Goal: Transaction & Acquisition: Purchase product/service

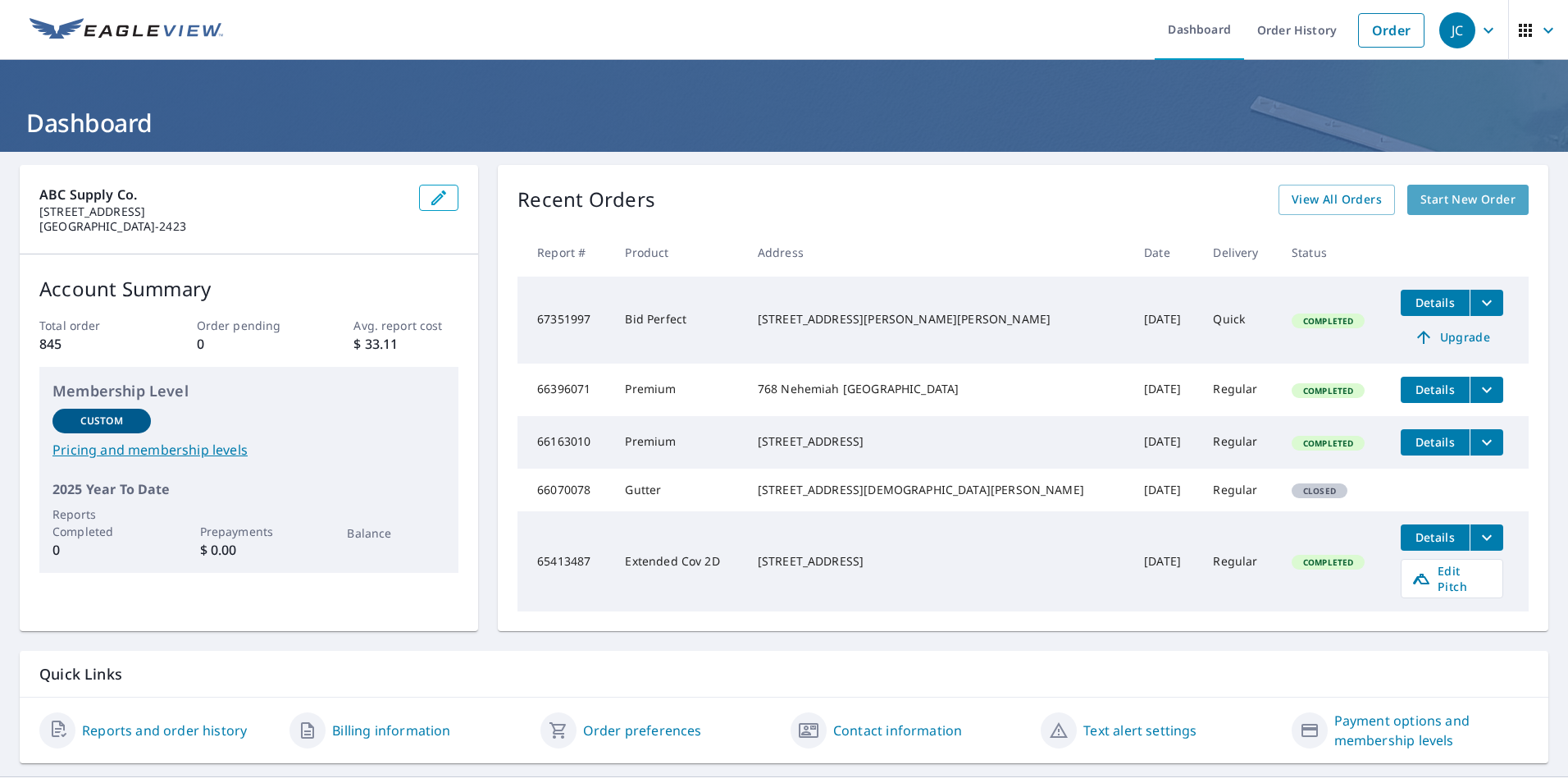
click at [1434, 200] on span "Start New Order" at bounding box center [1468, 200] width 95 height 20
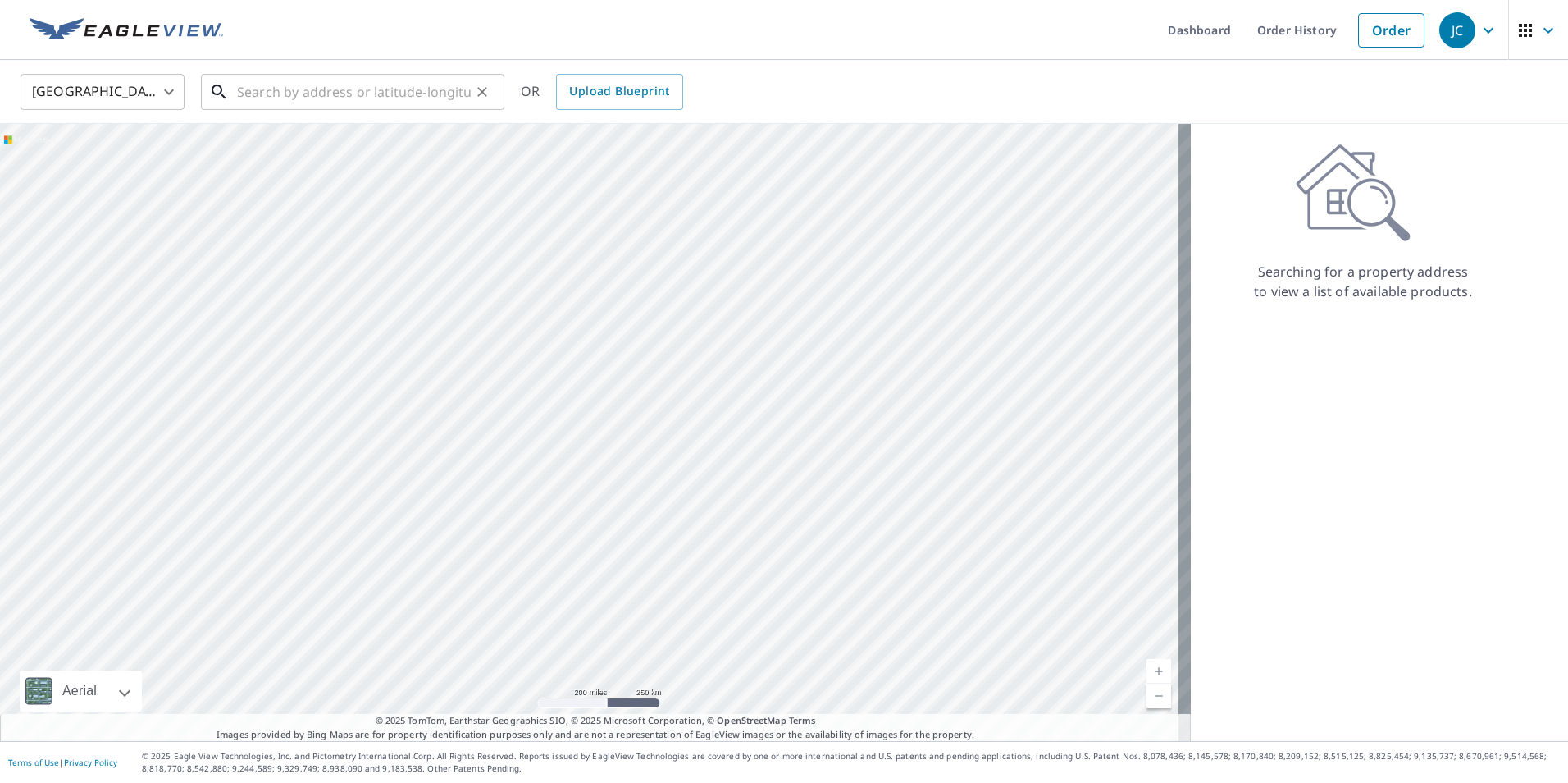
click at [295, 96] on input "text" at bounding box center [353, 92] width 234 height 46
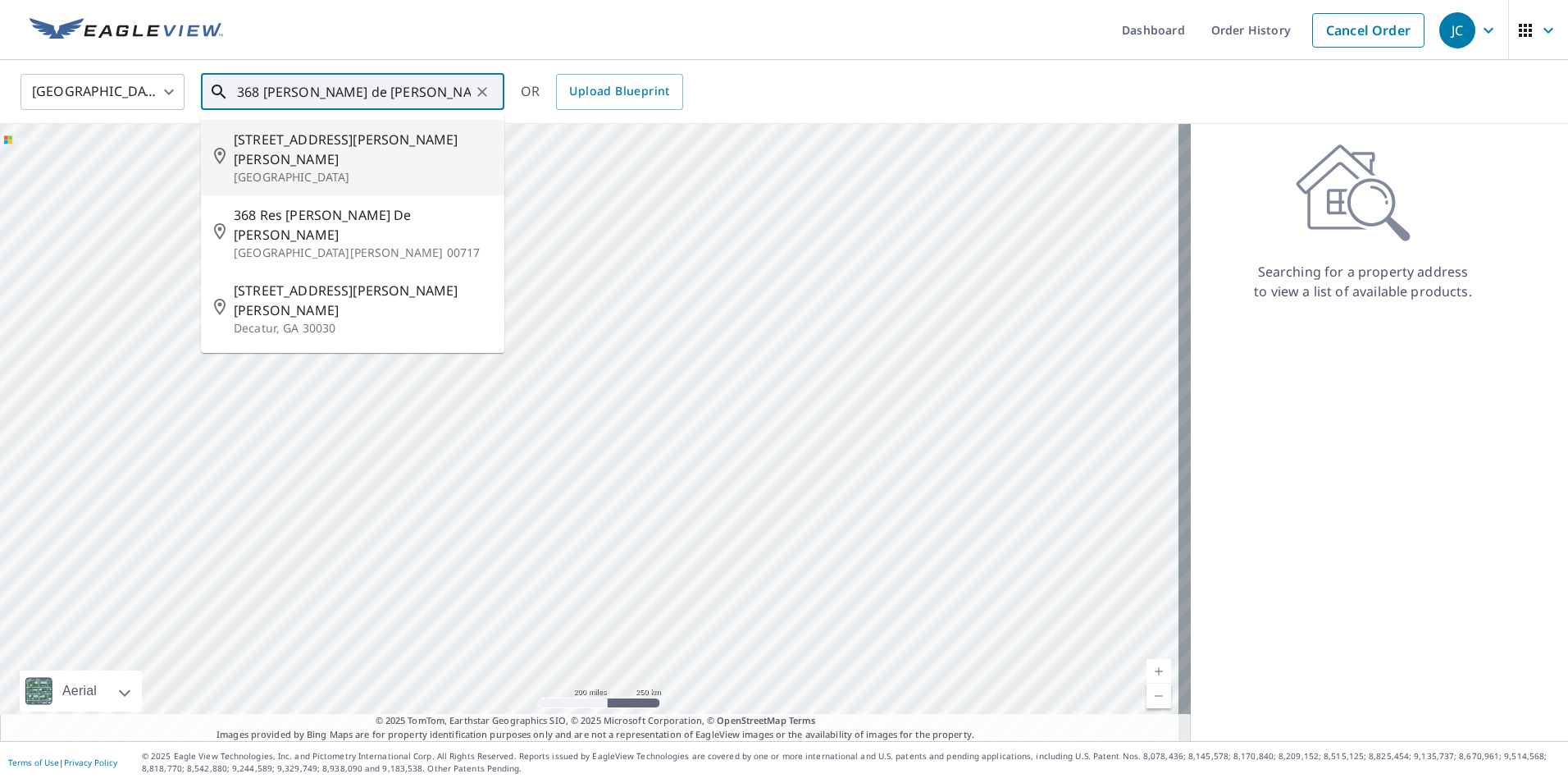
click at [343, 148] on span "[STREET_ADDRESS][PERSON_NAME][PERSON_NAME]" at bounding box center [363, 149] width 258 height 39
type input "[STREET_ADDRESS][PERSON_NAME][PERSON_NAME]"
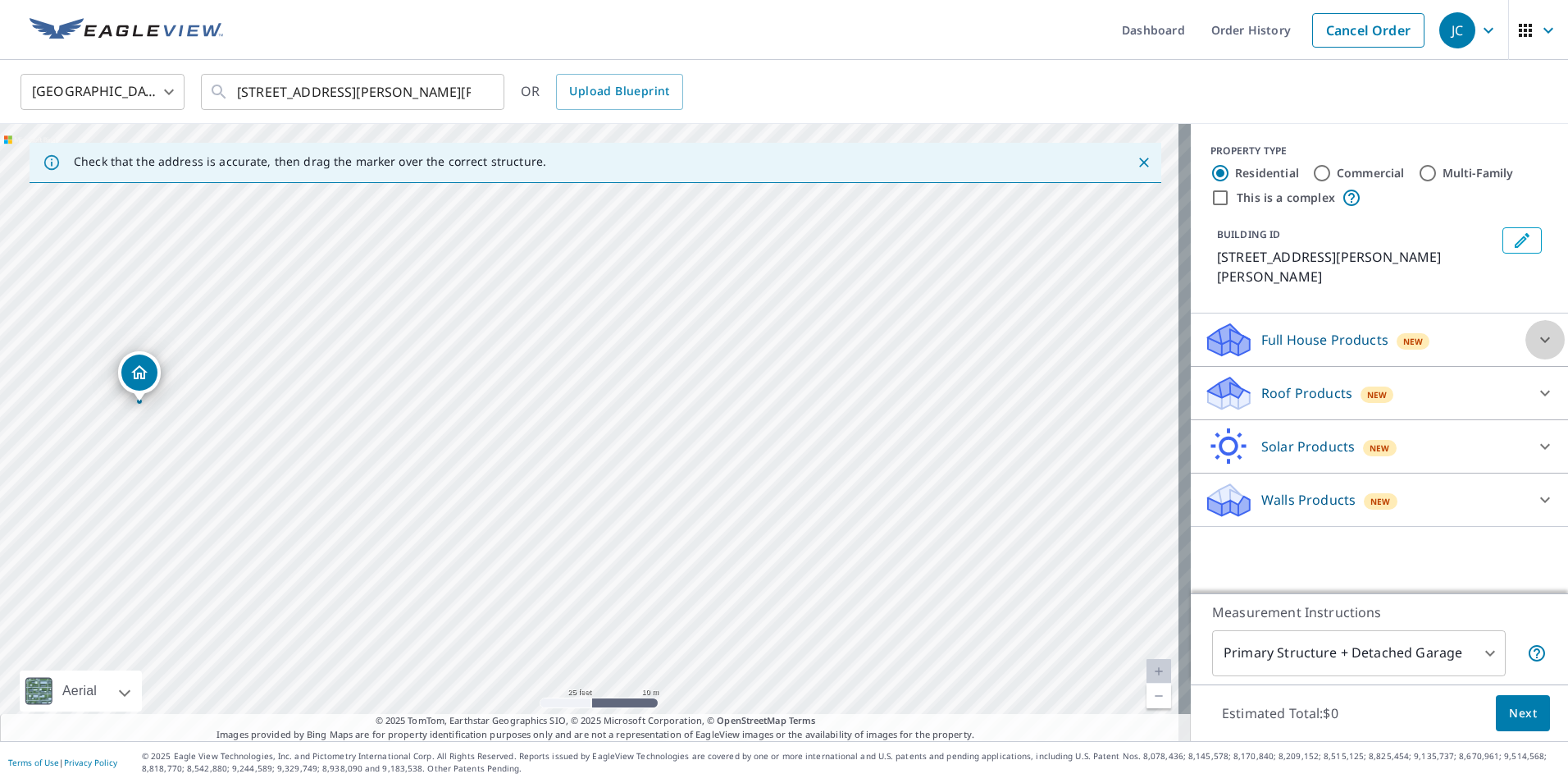
click at [1540, 341] on icon at bounding box center [1545, 340] width 10 height 6
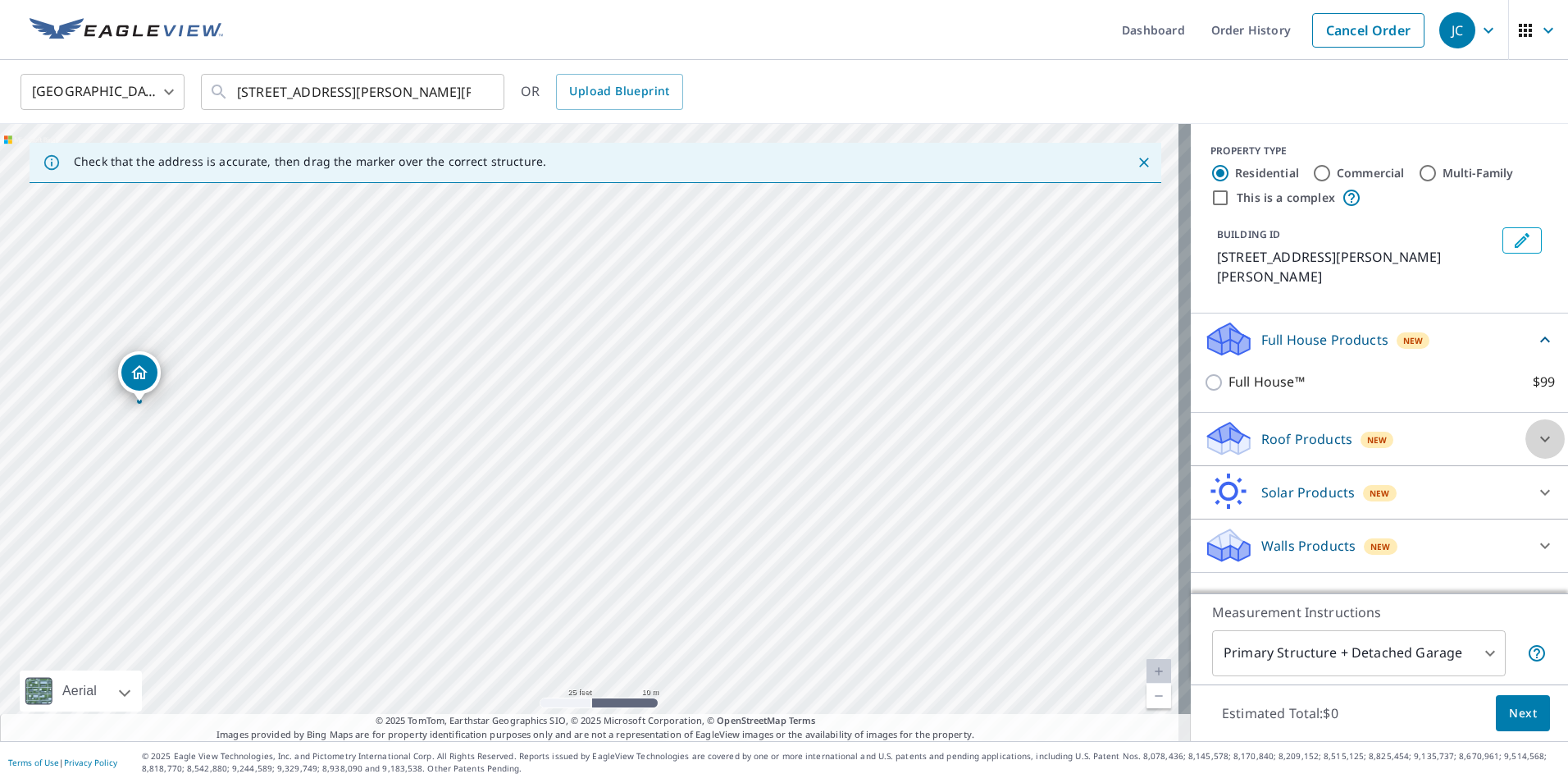
click at [1536, 433] on icon at bounding box center [1545, 438] width 20 height 20
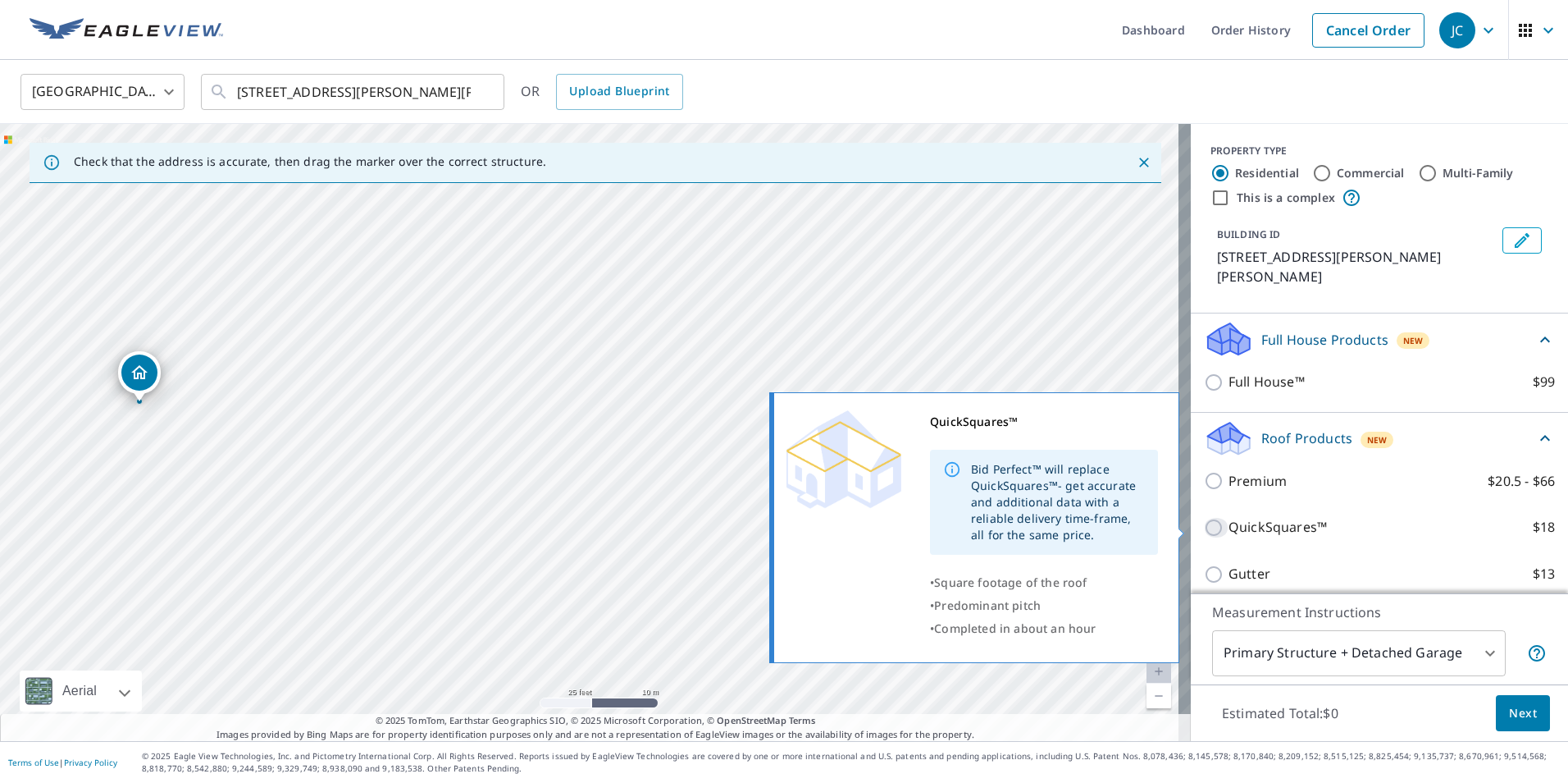
click at [1204, 522] on input "QuickSquares™ $18" at bounding box center [1217, 527] width 25 height 20
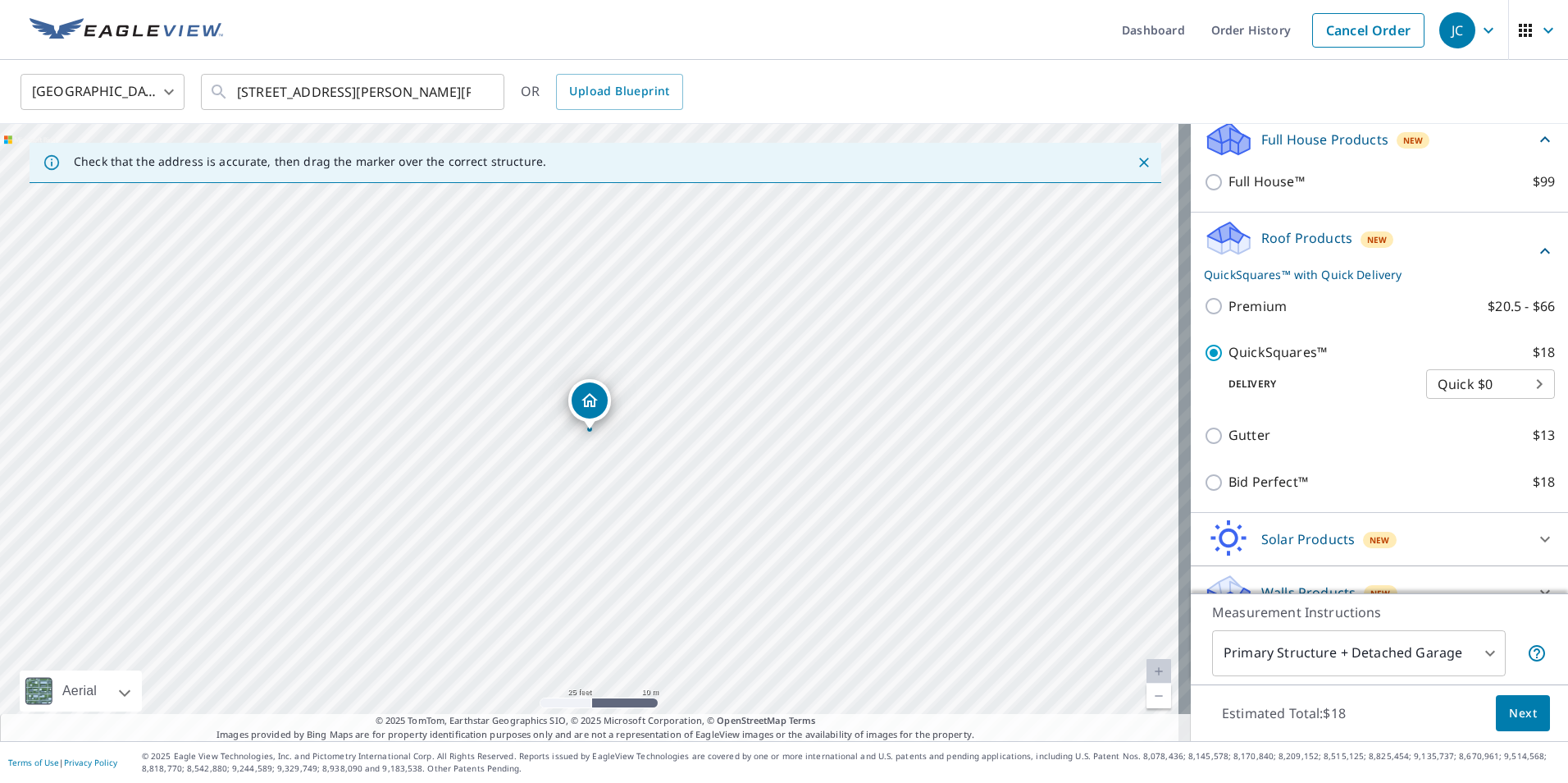
scroll to position [226, 0]
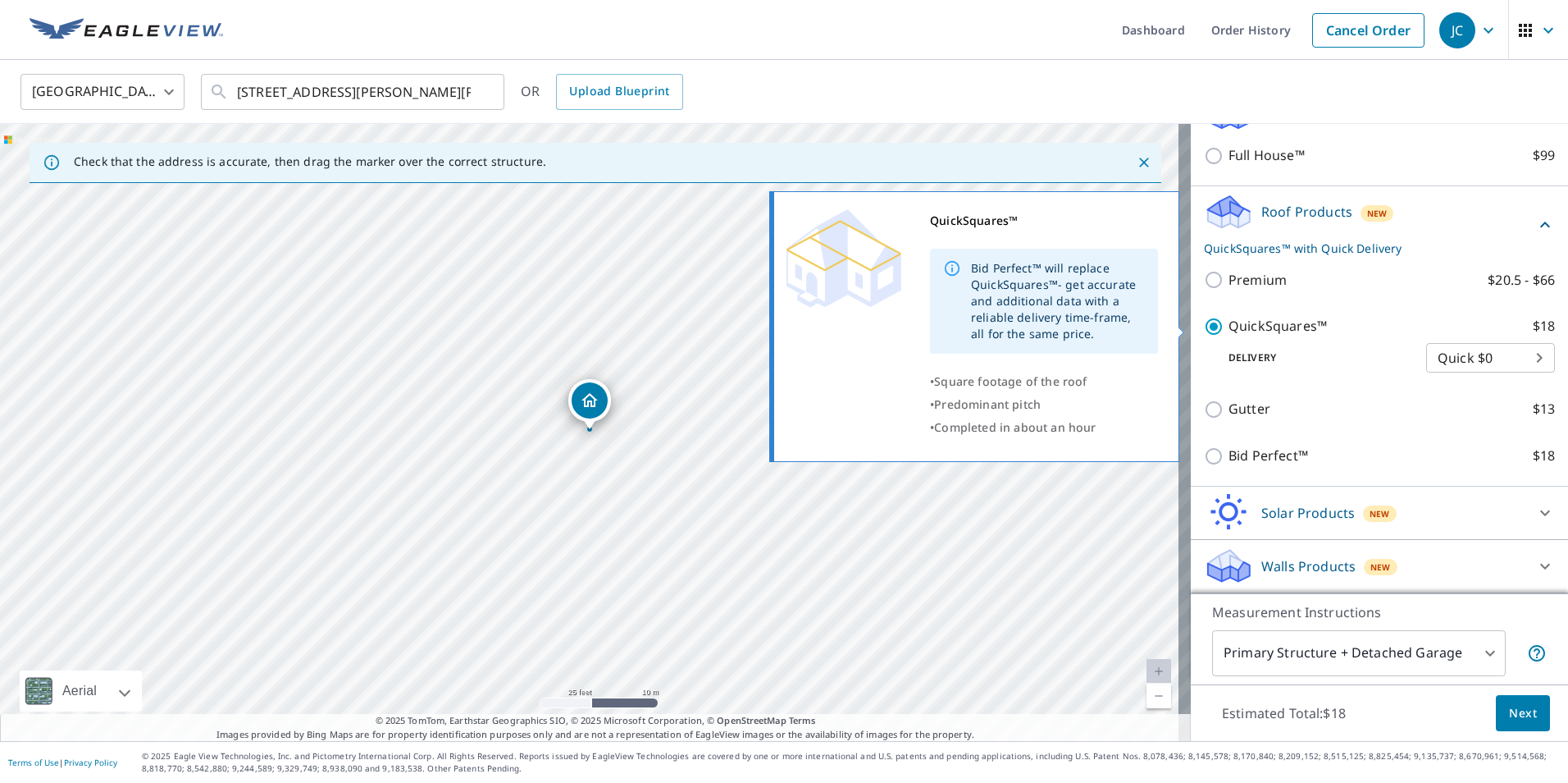
click at [1204, 326] on input "QuickSquares™ $18" at bounding box center [1217, 327] width 25 height 20
checkbox input "false"
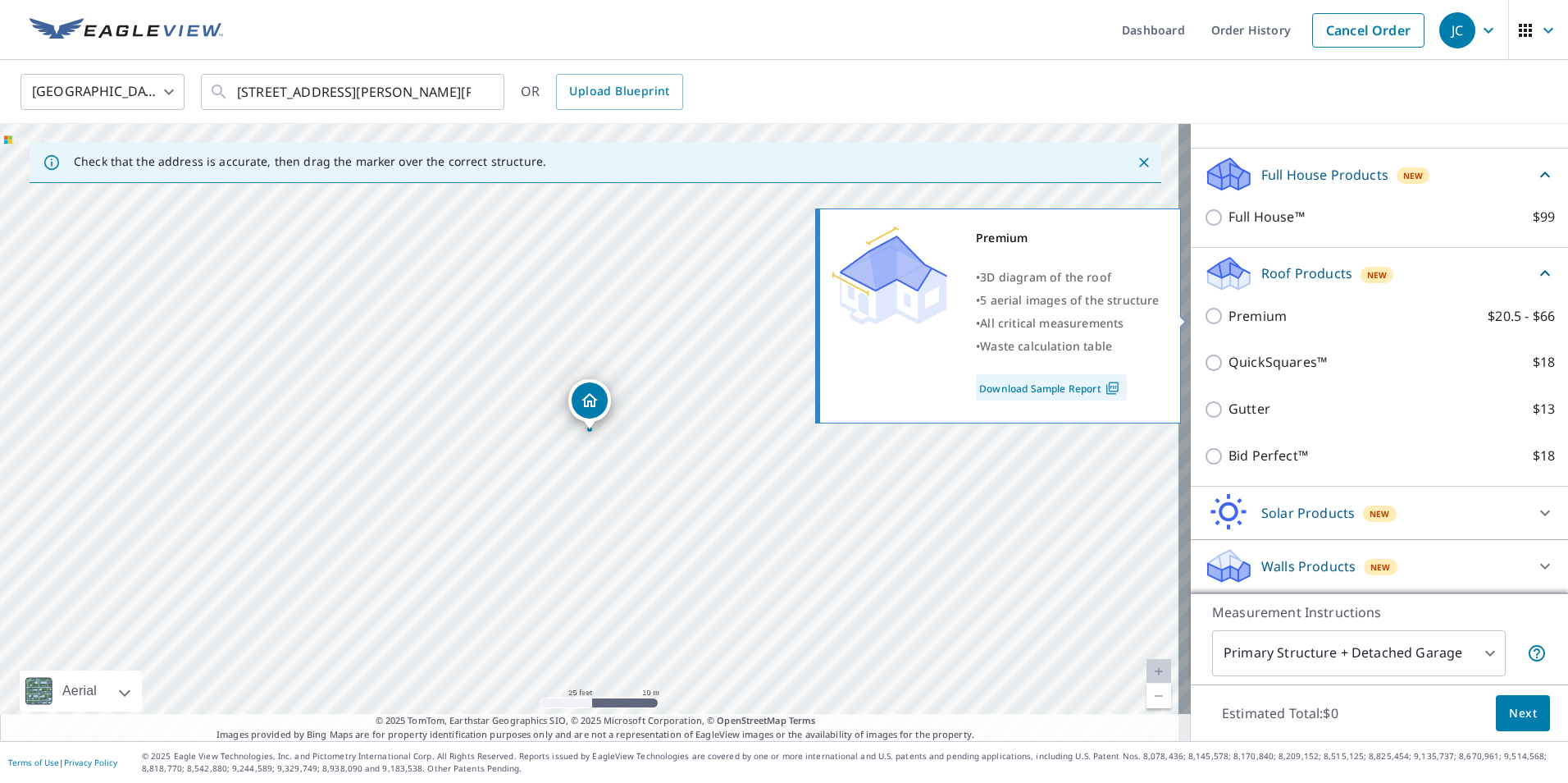
scroll to position [165, 0]
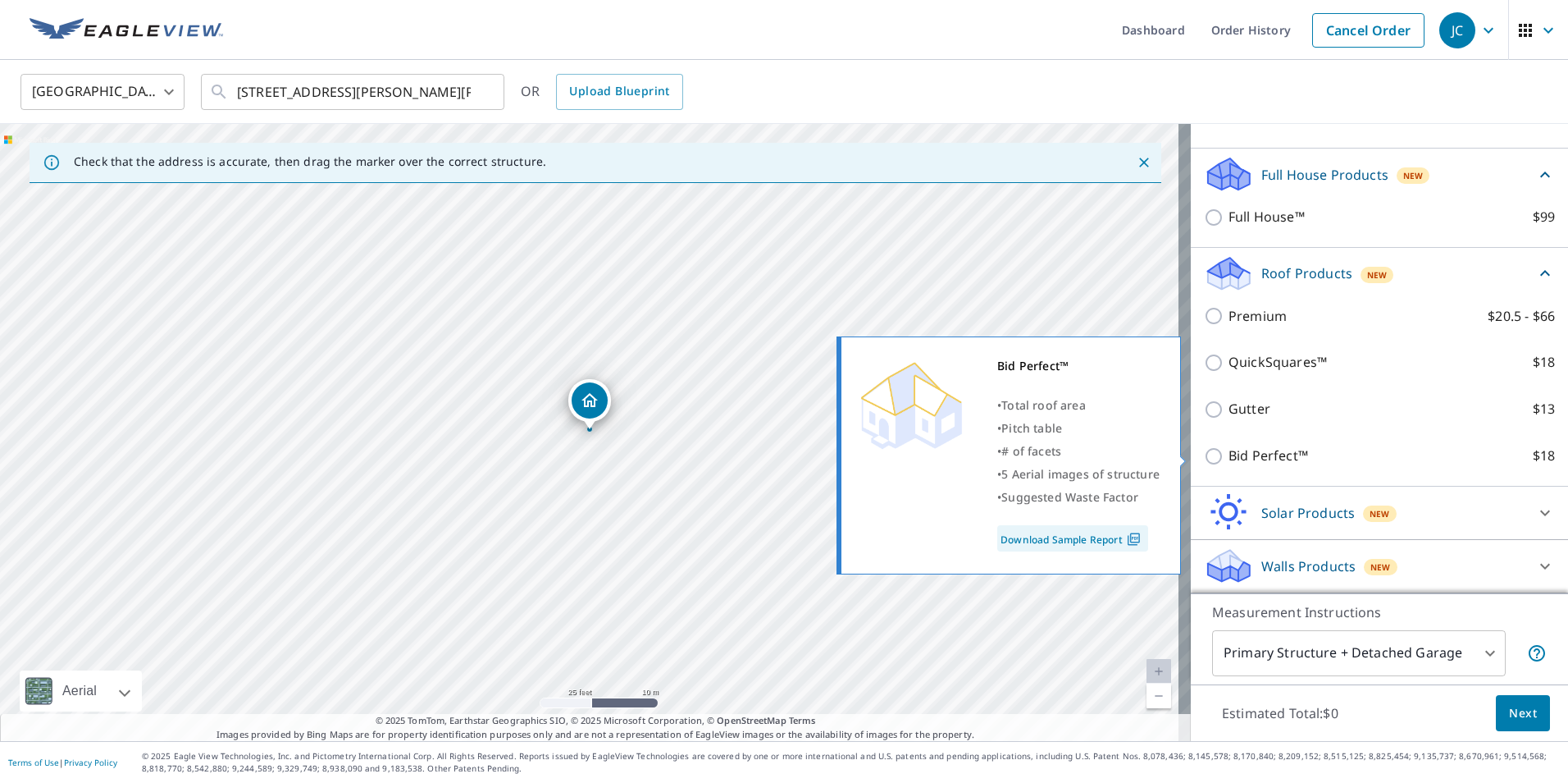
click at [1204, 457] on input "Bid Perfect™ $18" at bounding box center [1217, 456] width 25 height 20
checkbox input "true"
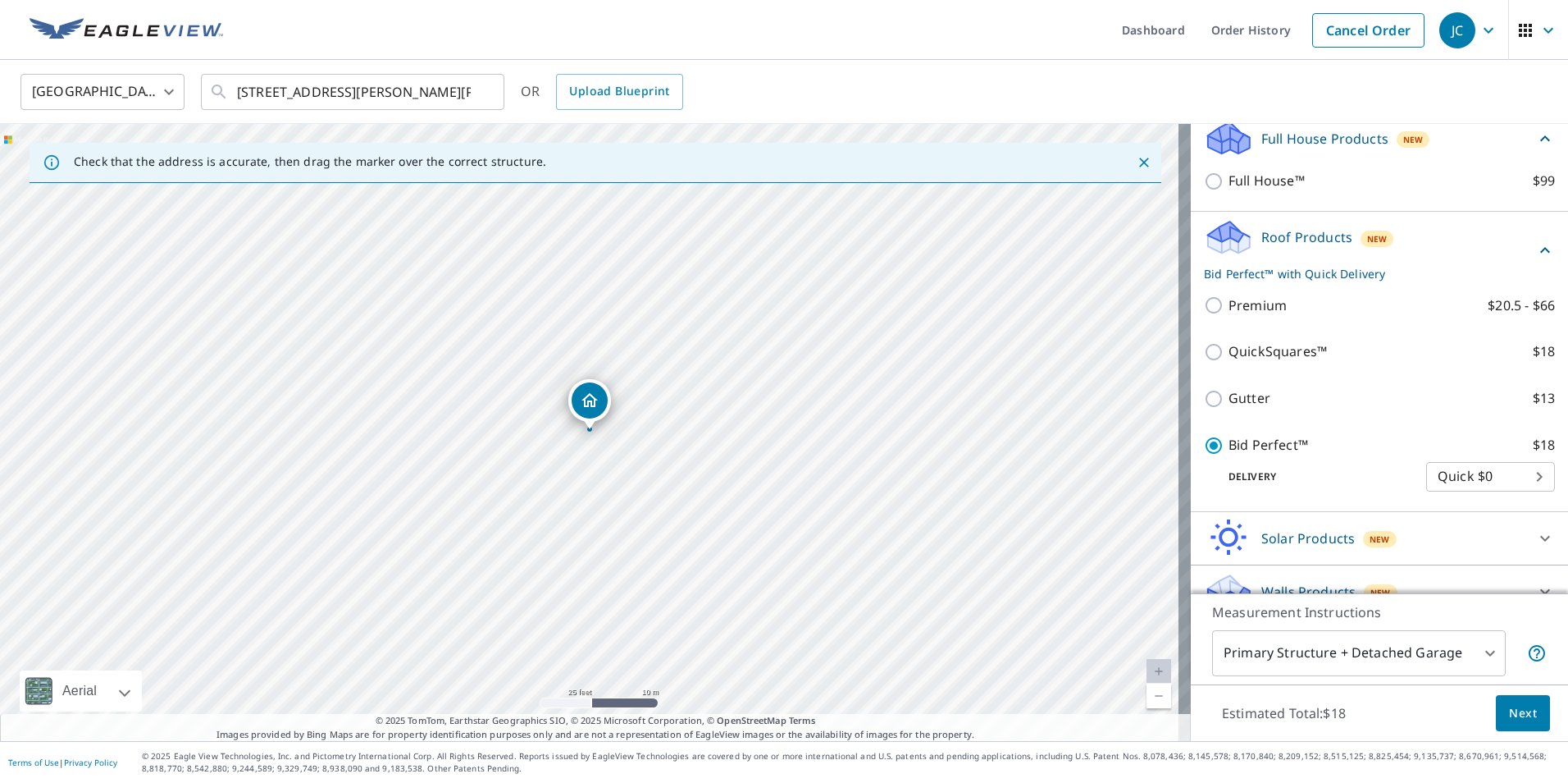
scroll to position [226, 0]
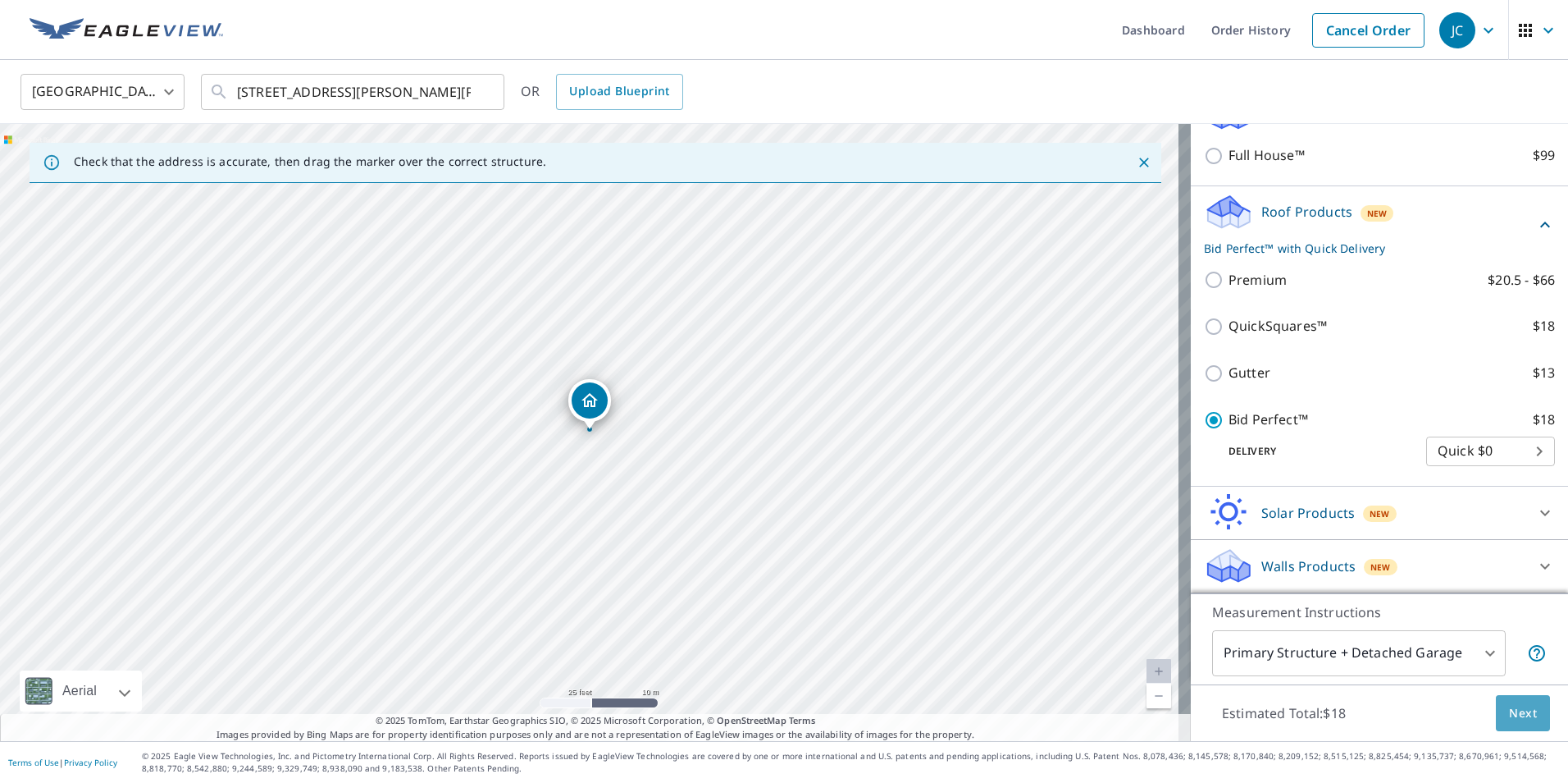
click at [1509, 714] on span "Next" at bounding box center [1522, 712] width 28 height 20
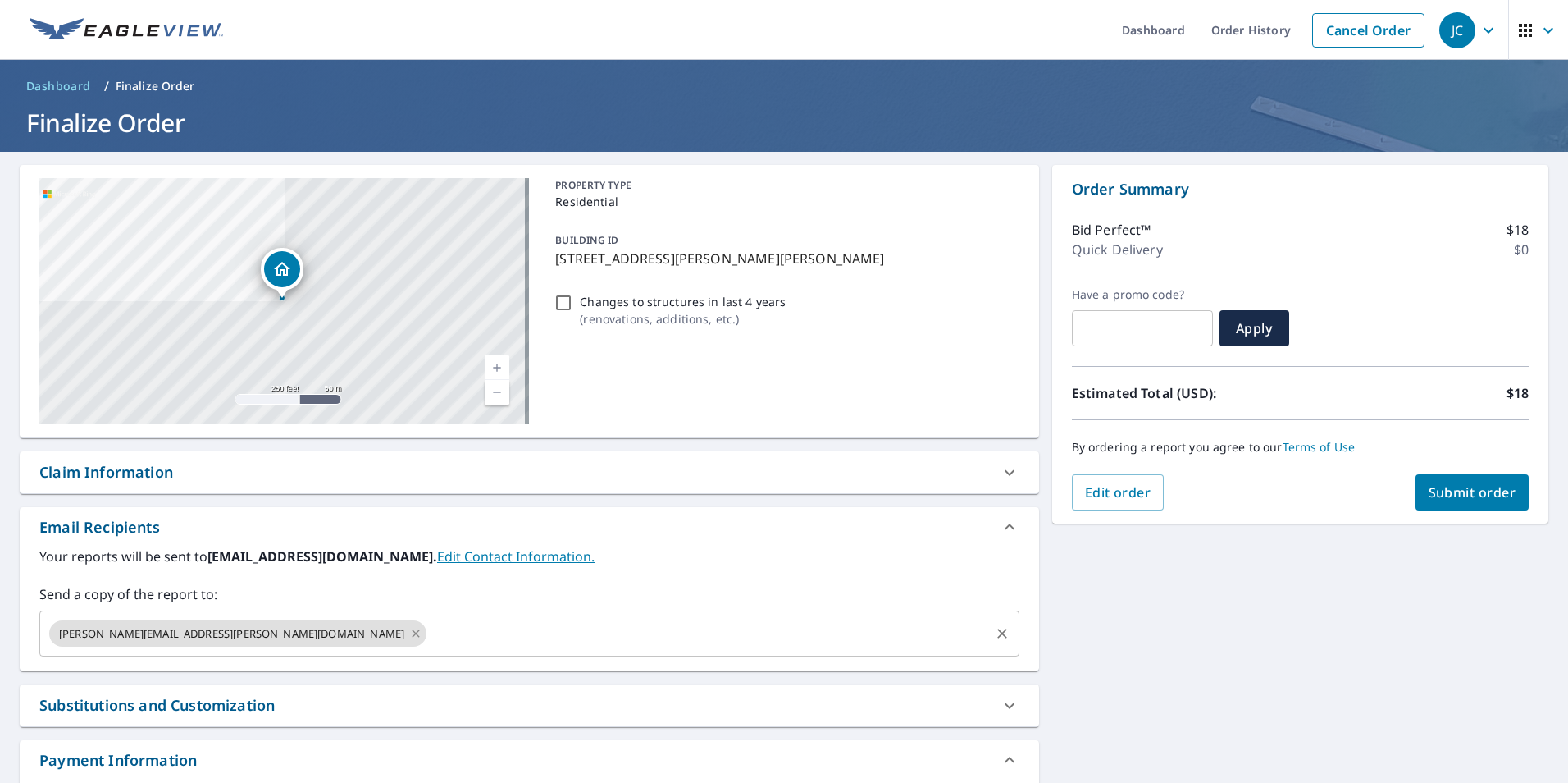
click at [409, 636] on icon at bounding box center [416, 633] width 13 height 18
checkbox input "true"
click at [242, 636] on input "text" at bounding box center [517, 633] width 941 height 32
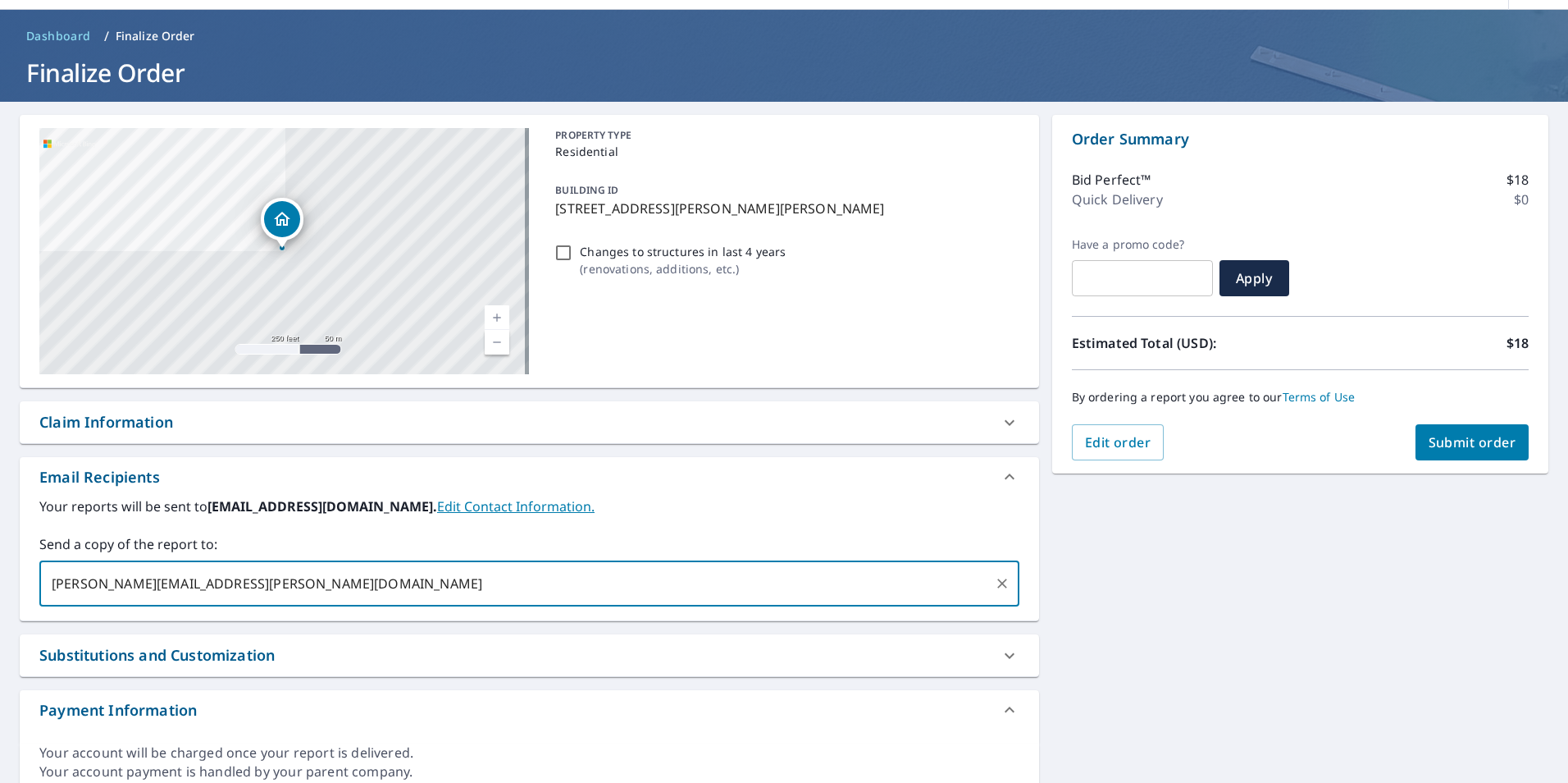
scroll to position [82, 0]
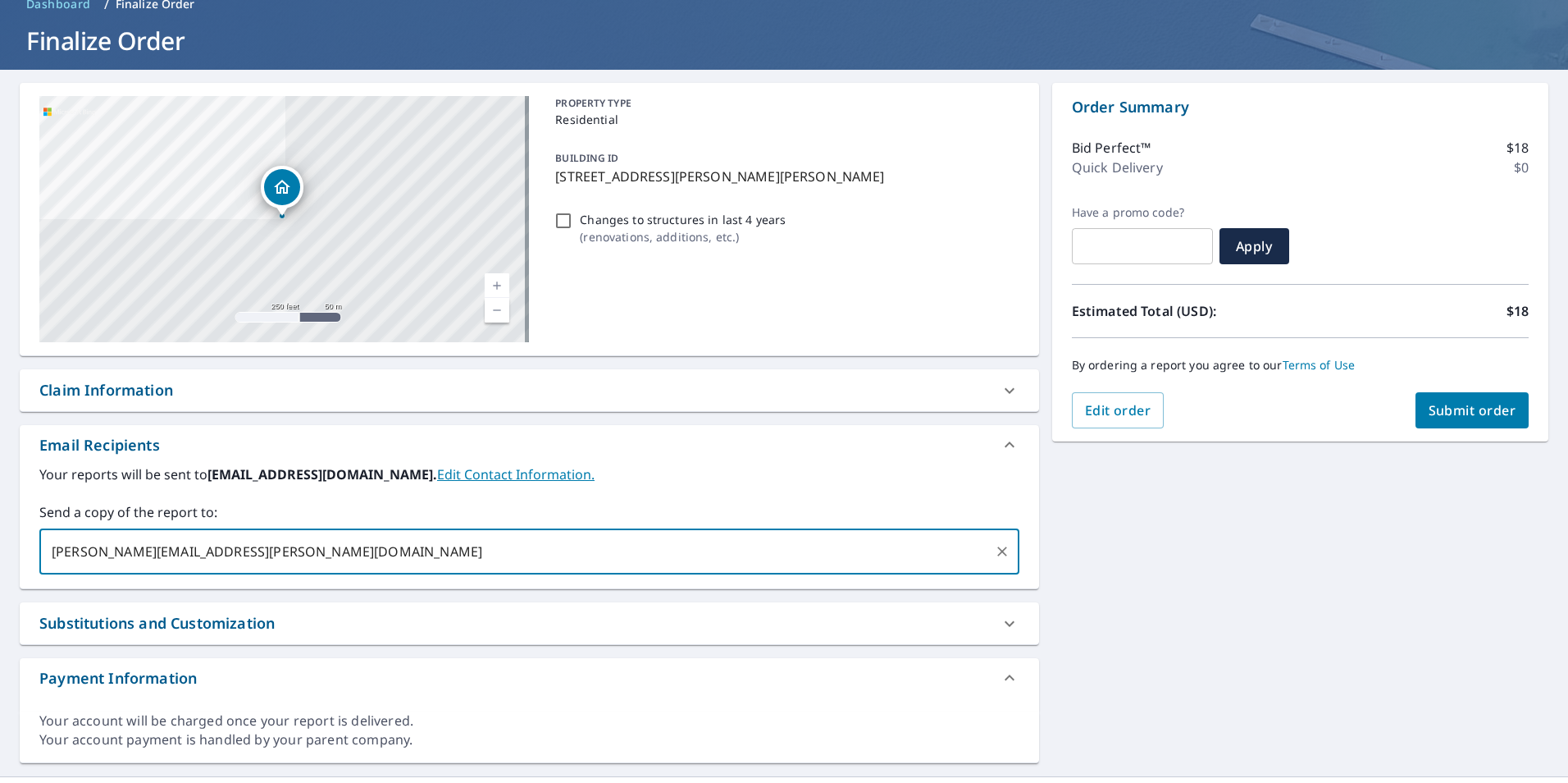
type input "[PERSON_NAME][EMAIL_ADDRESS][PERSON_NAME][DOMAIN_NAME]"
click at [1000, 627] on icon at bounding box center [1010, 624] width 20 height 20
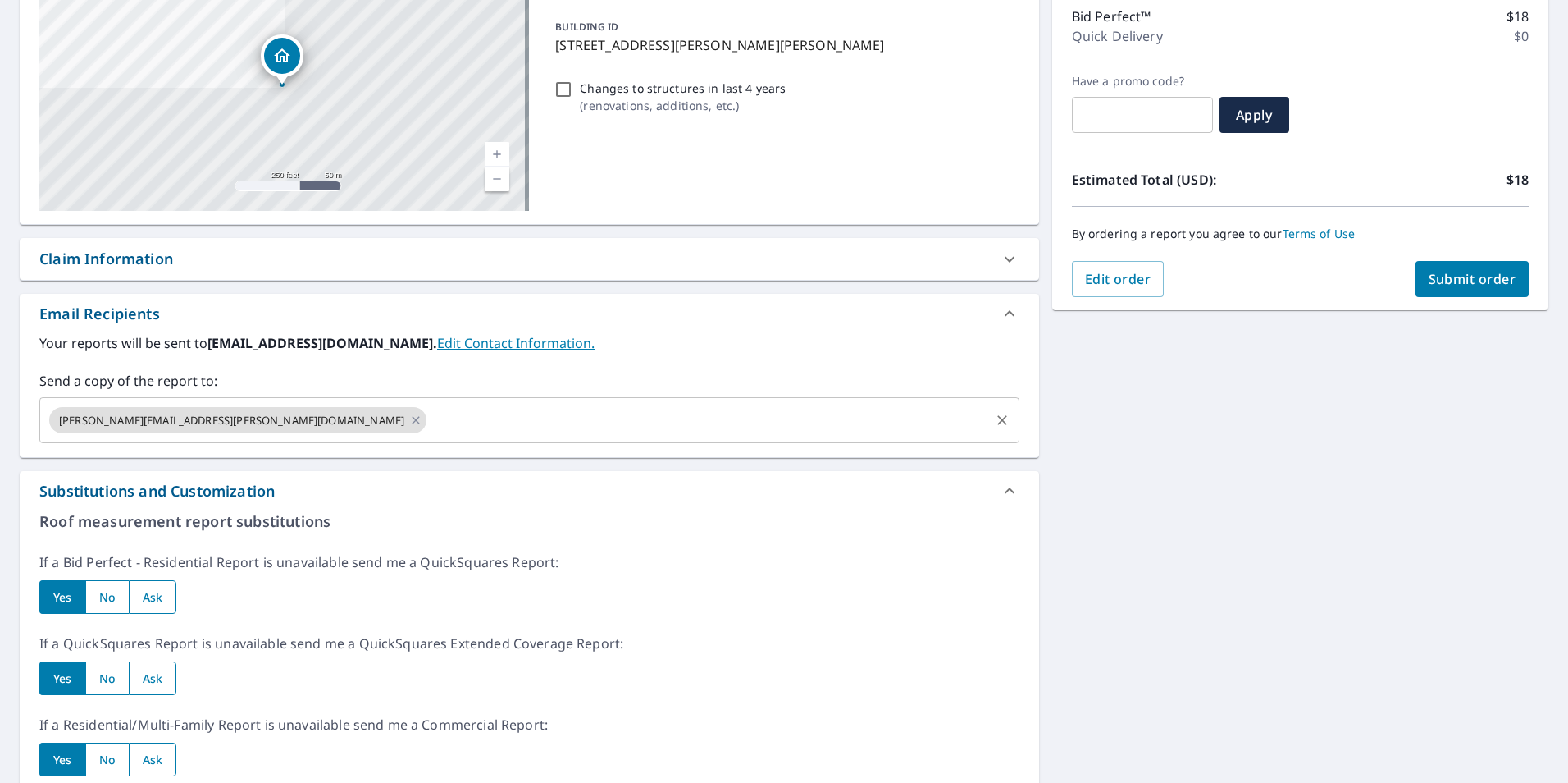
scroll to position [246, 0]
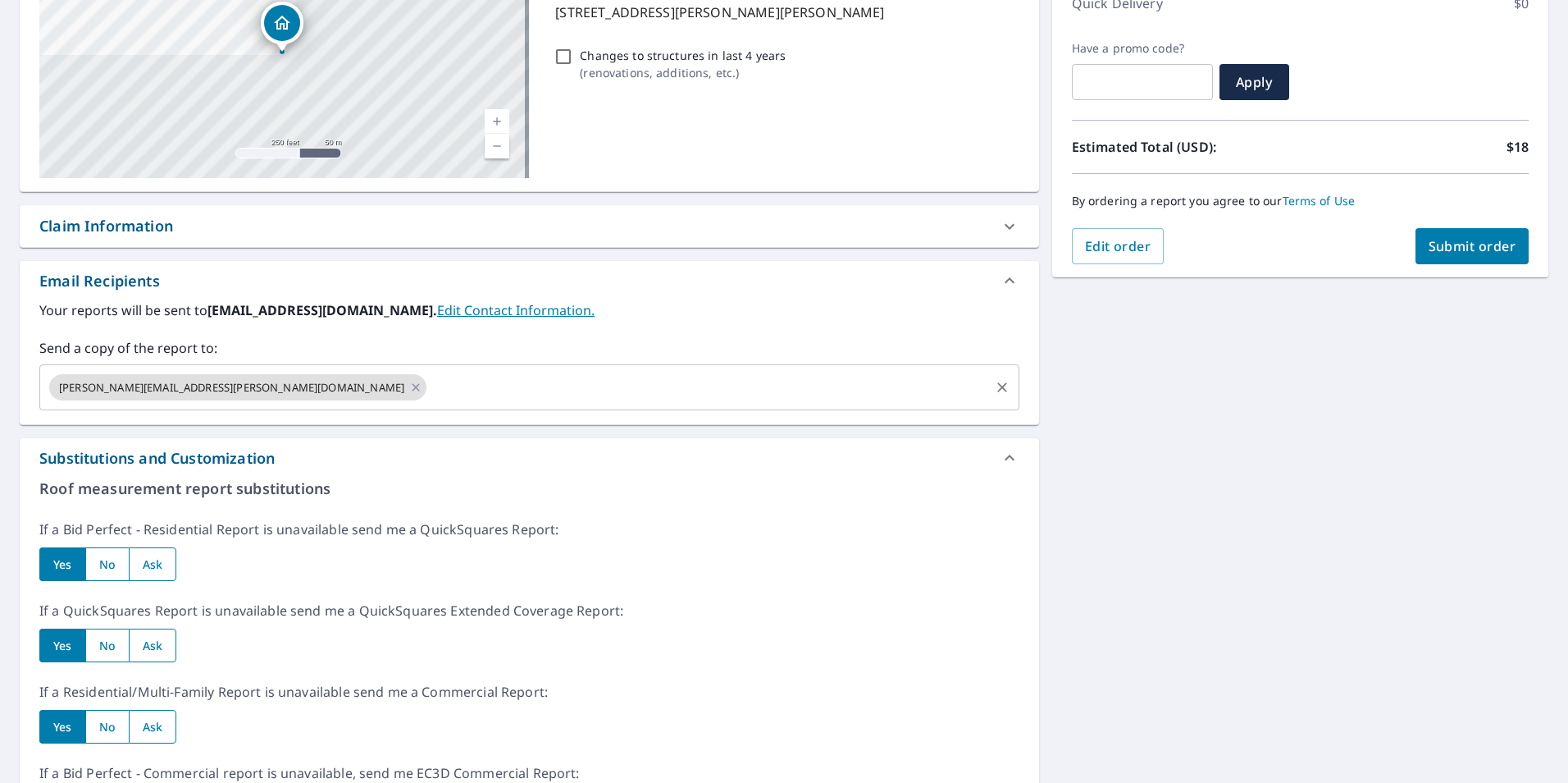
click at [66, 647] on input "radio" at bounding box center [62, 645] width 46 height 33
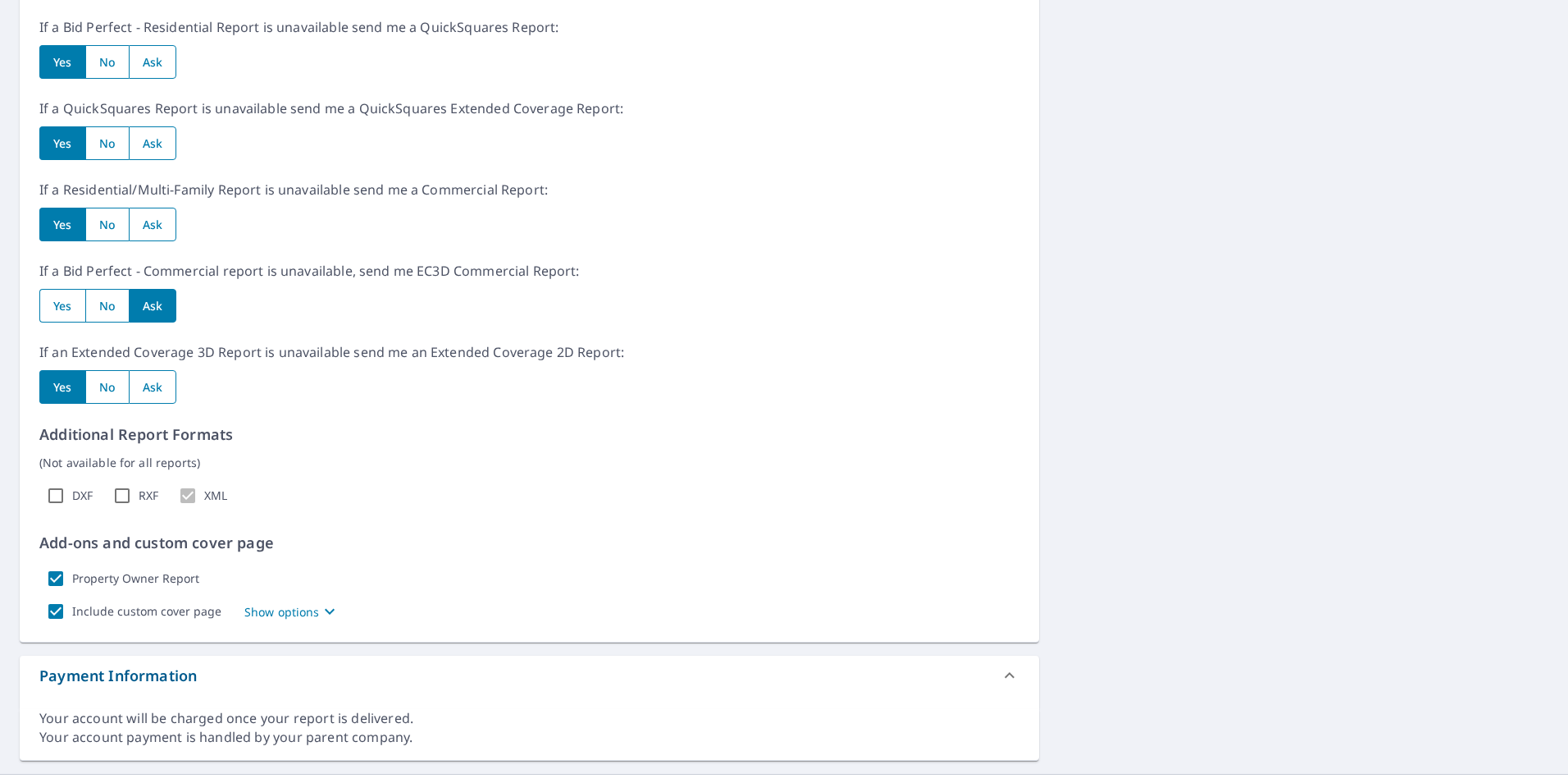
scroll to position [781, 0]
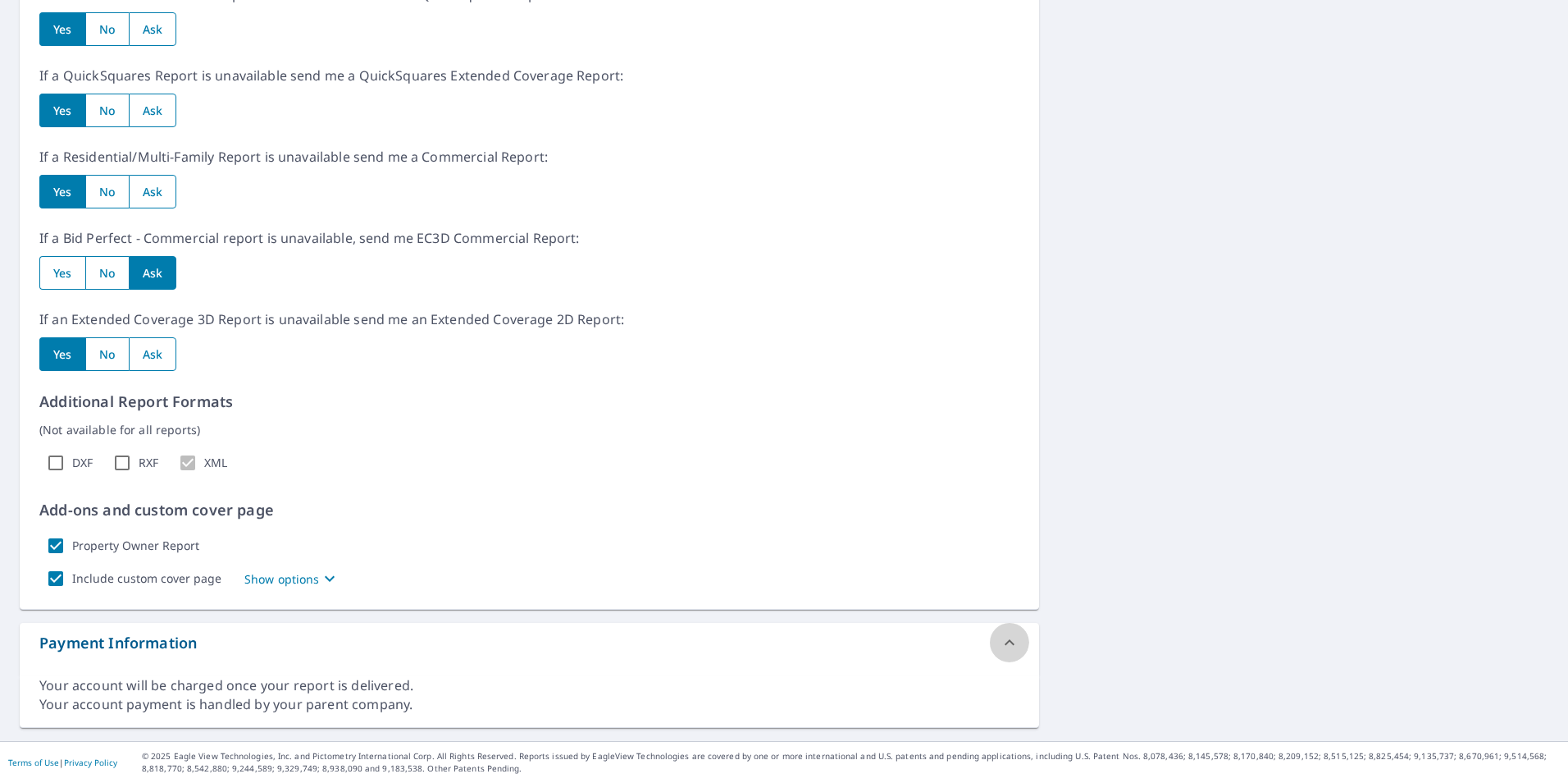
click at [1000, 644] on icon at bounding box center [1010, 643] width 20 height 20
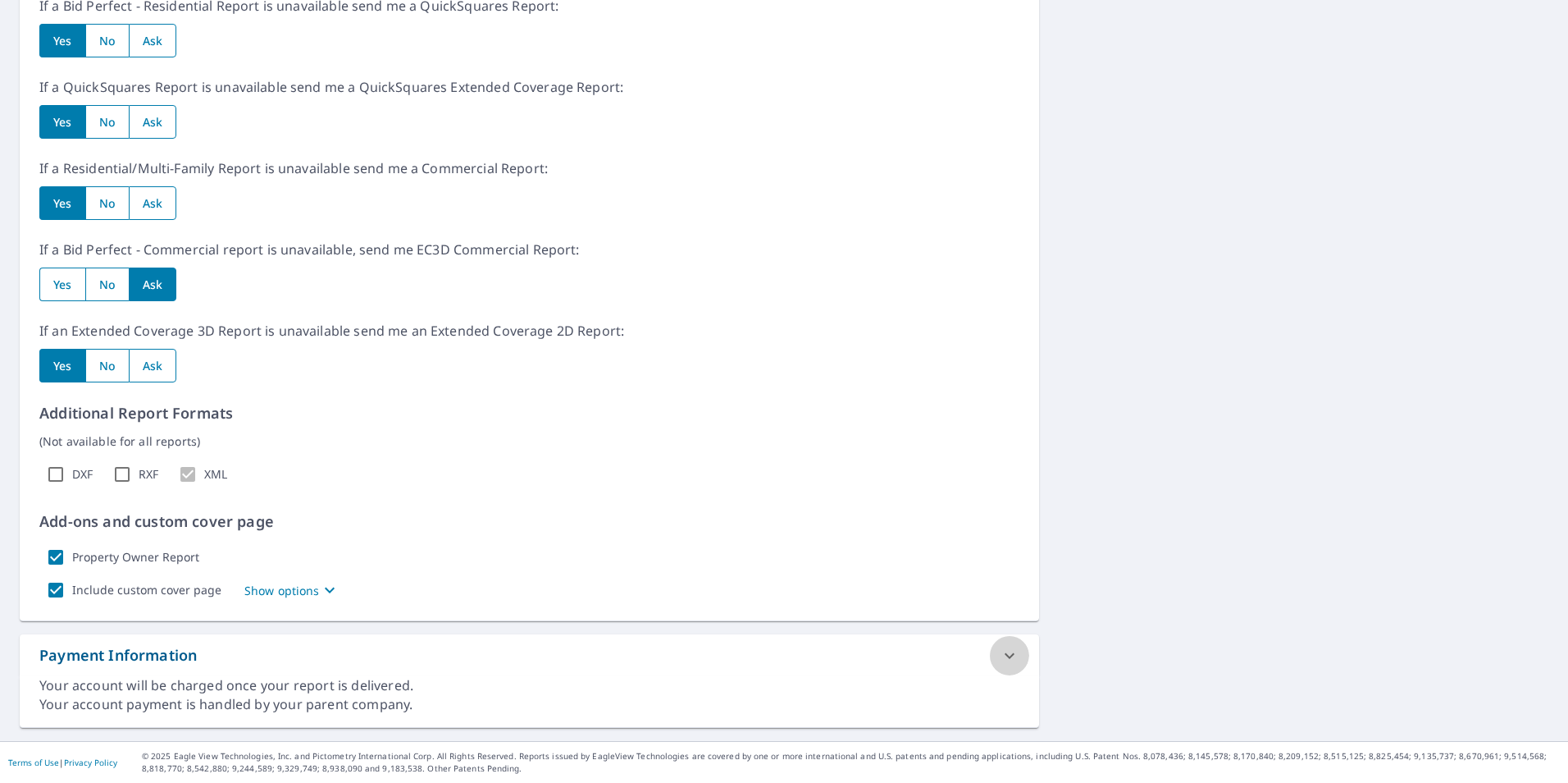
click at [995, 644] on div at bounding box center [1009, 655] width 39 height 39
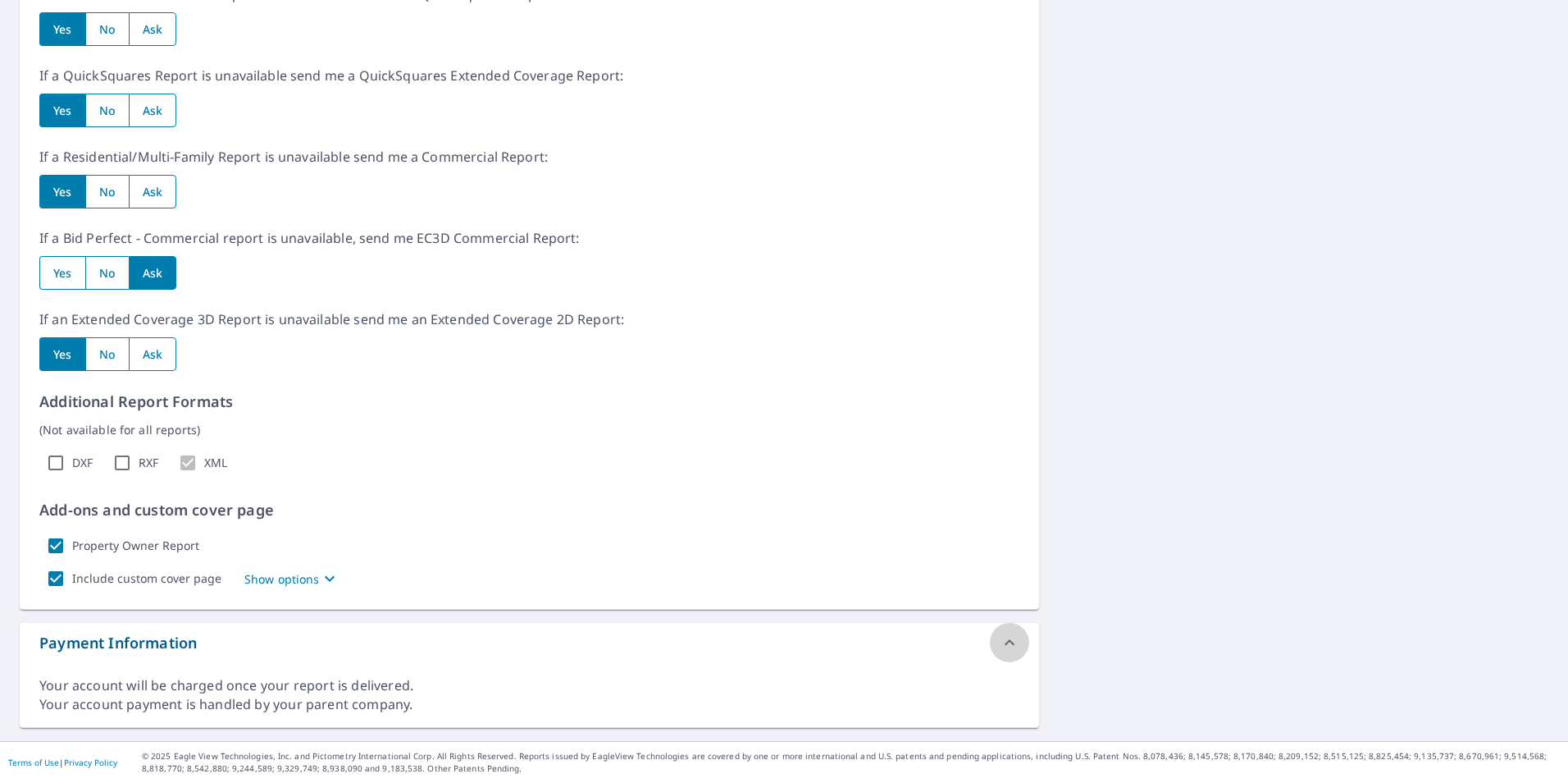
click at [1000, 644] on icon at bounding box center [1010, 643] width 20 height 20
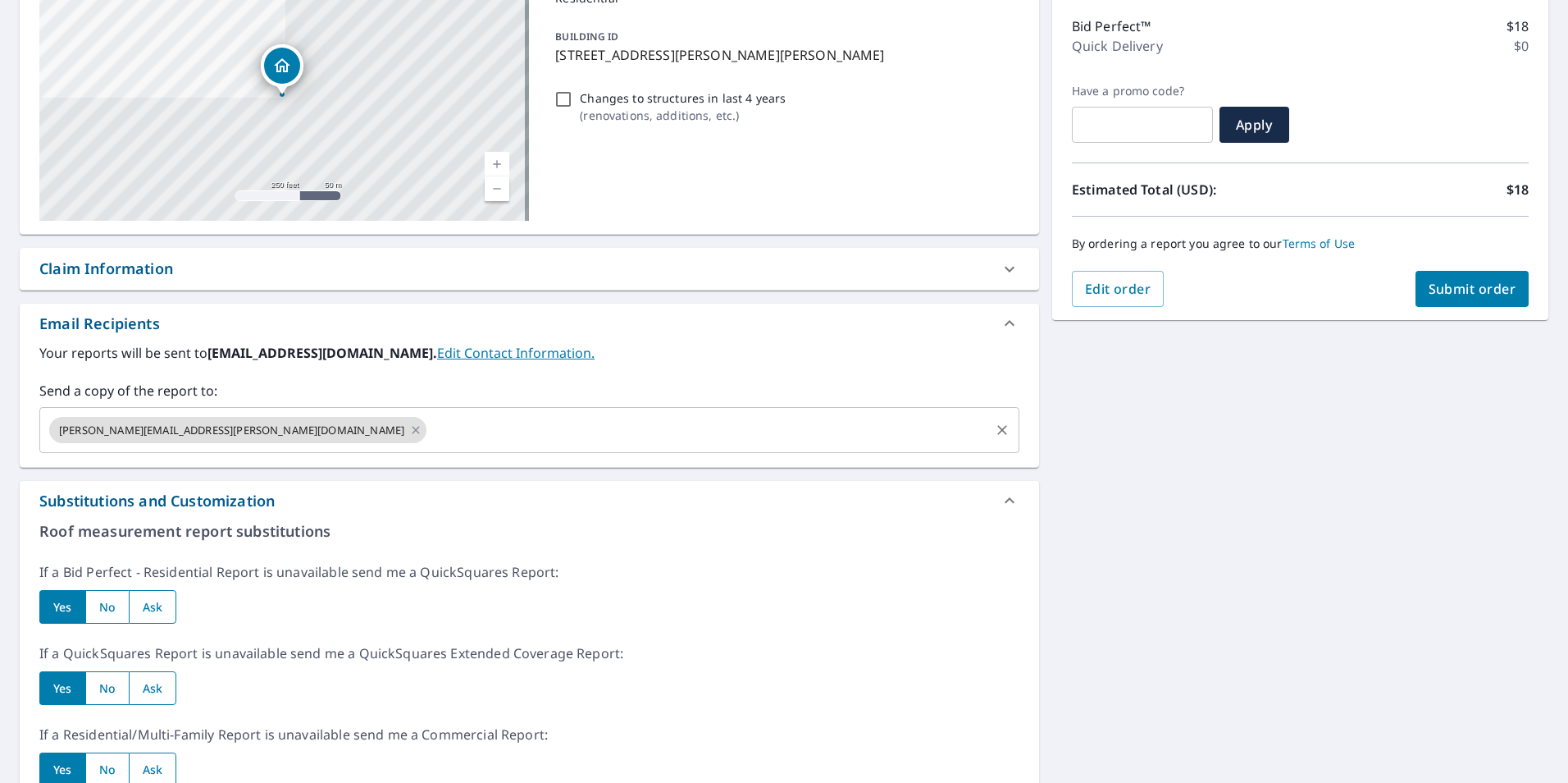
scroll to position [0, 0]
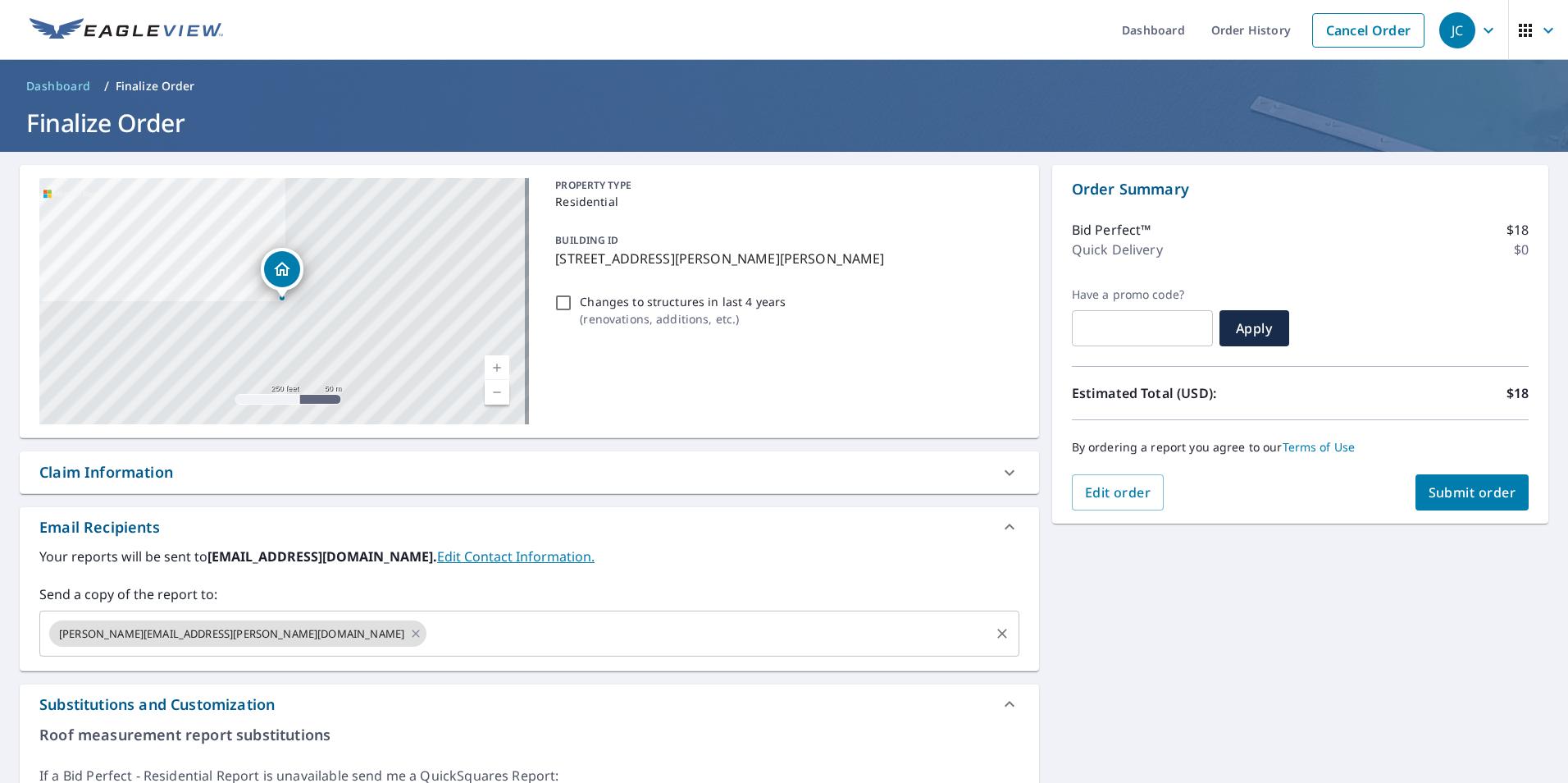
click at [867, 477] on div "Claim Information" at bounding box center [514, 472] width 951 height 22
checkbox input "true"
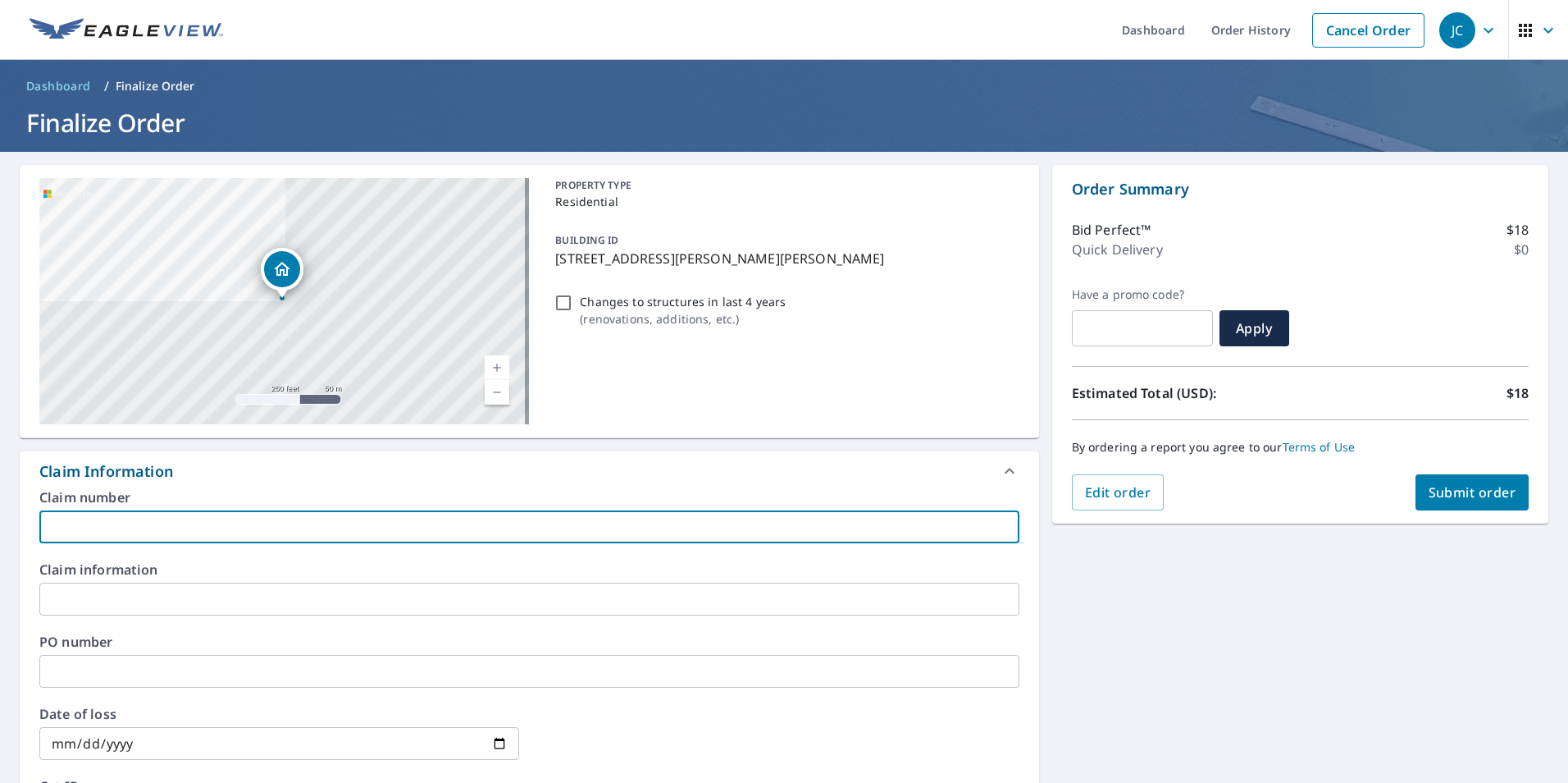
click at [254, 533] on input "text" at bounding box center [529, 527] width 980 height 32
type input "c"
checkbox input "true"
type input "ca"
checkbox input "true"
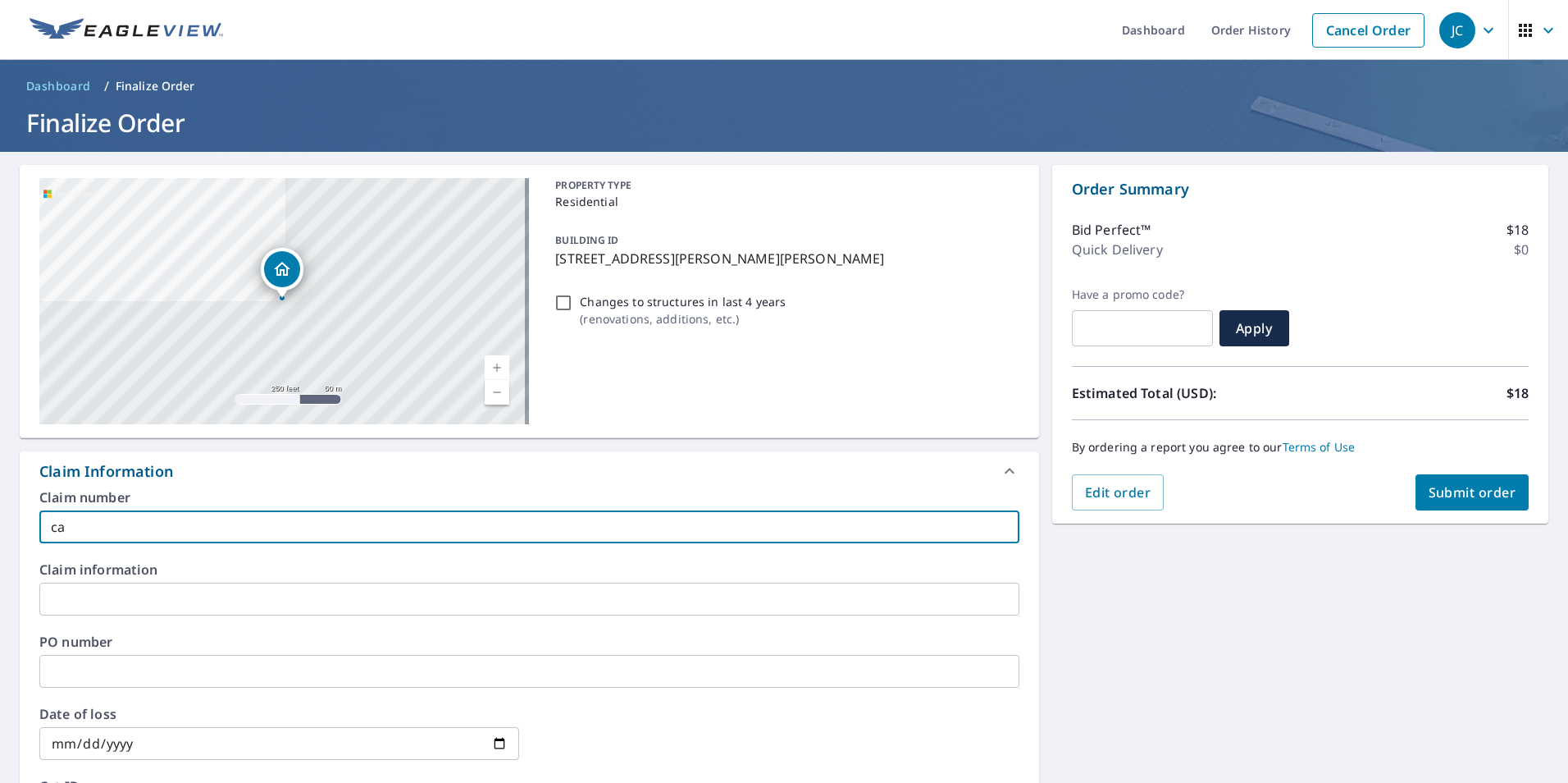
type input "cas"
checkbox input "true"
type input "cash"
checkbox input "true"
type input "cash"
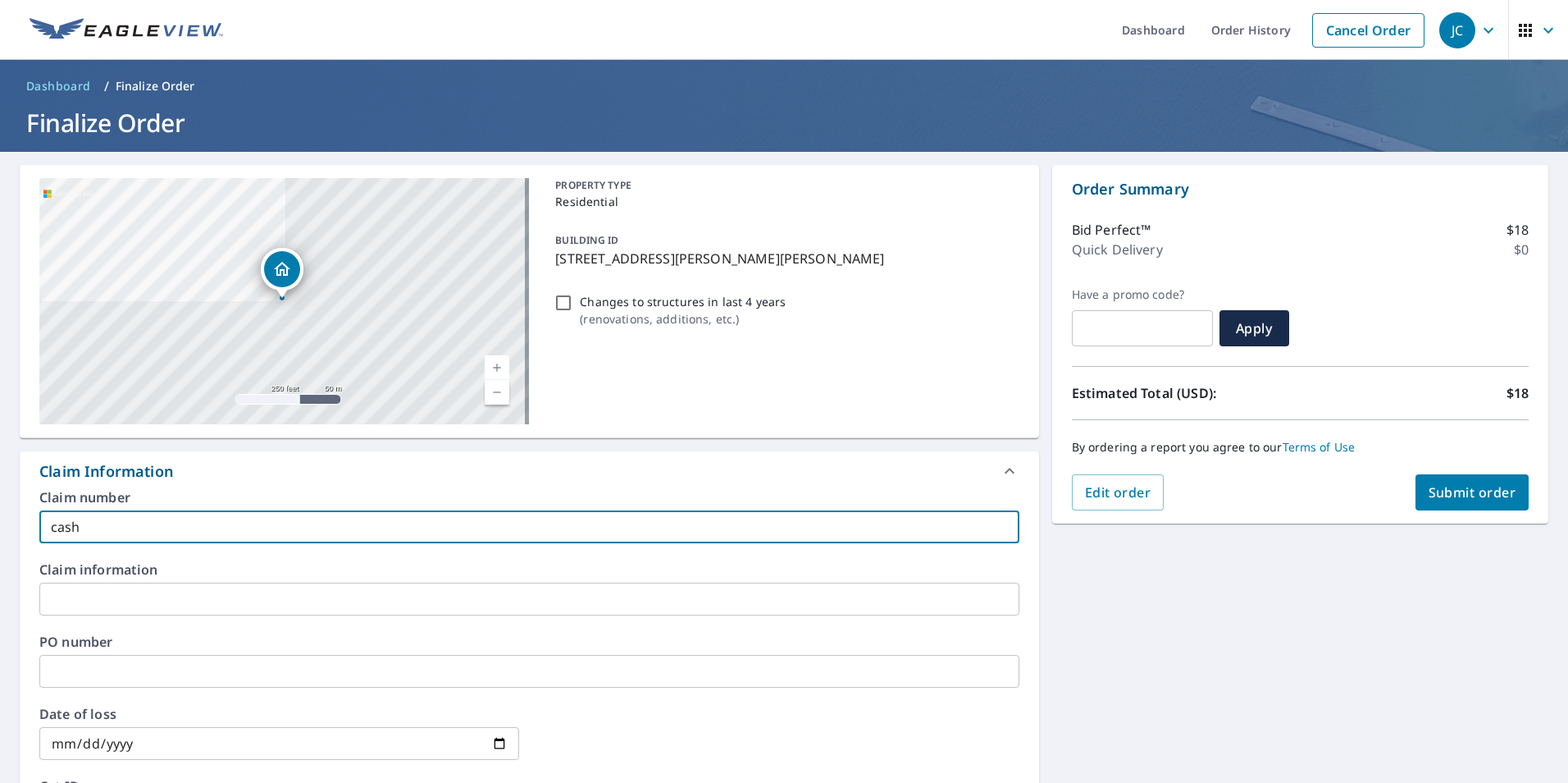
checkbox input "true"
type input "cash s"
checkbox input "true"
type input "cash sa"
checkbox input "true"
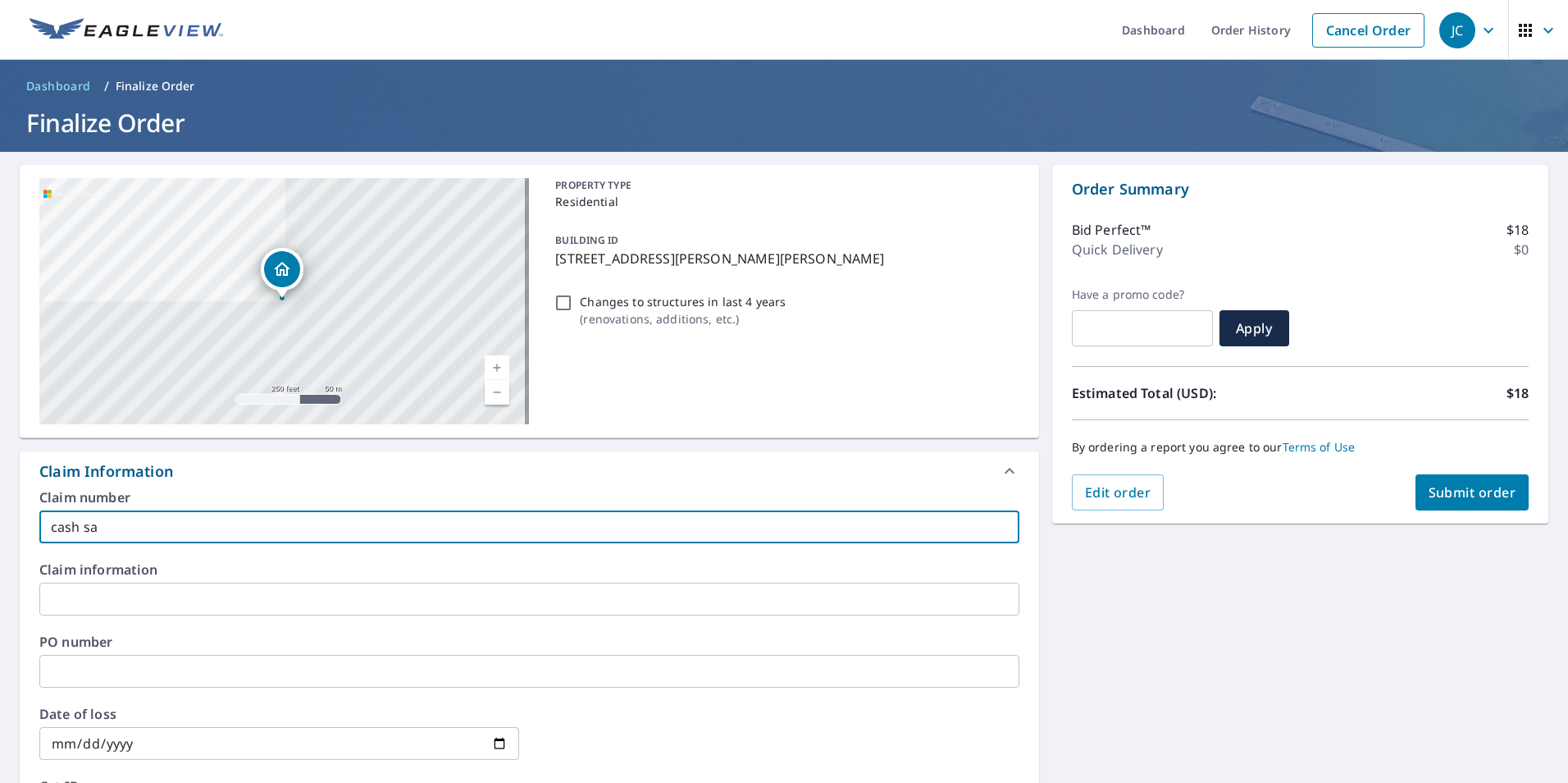
type input "[PERSON_NAME]"
checkbox input "true"
type input "cash sale"
checkbox input "true"
type input "cash sales"
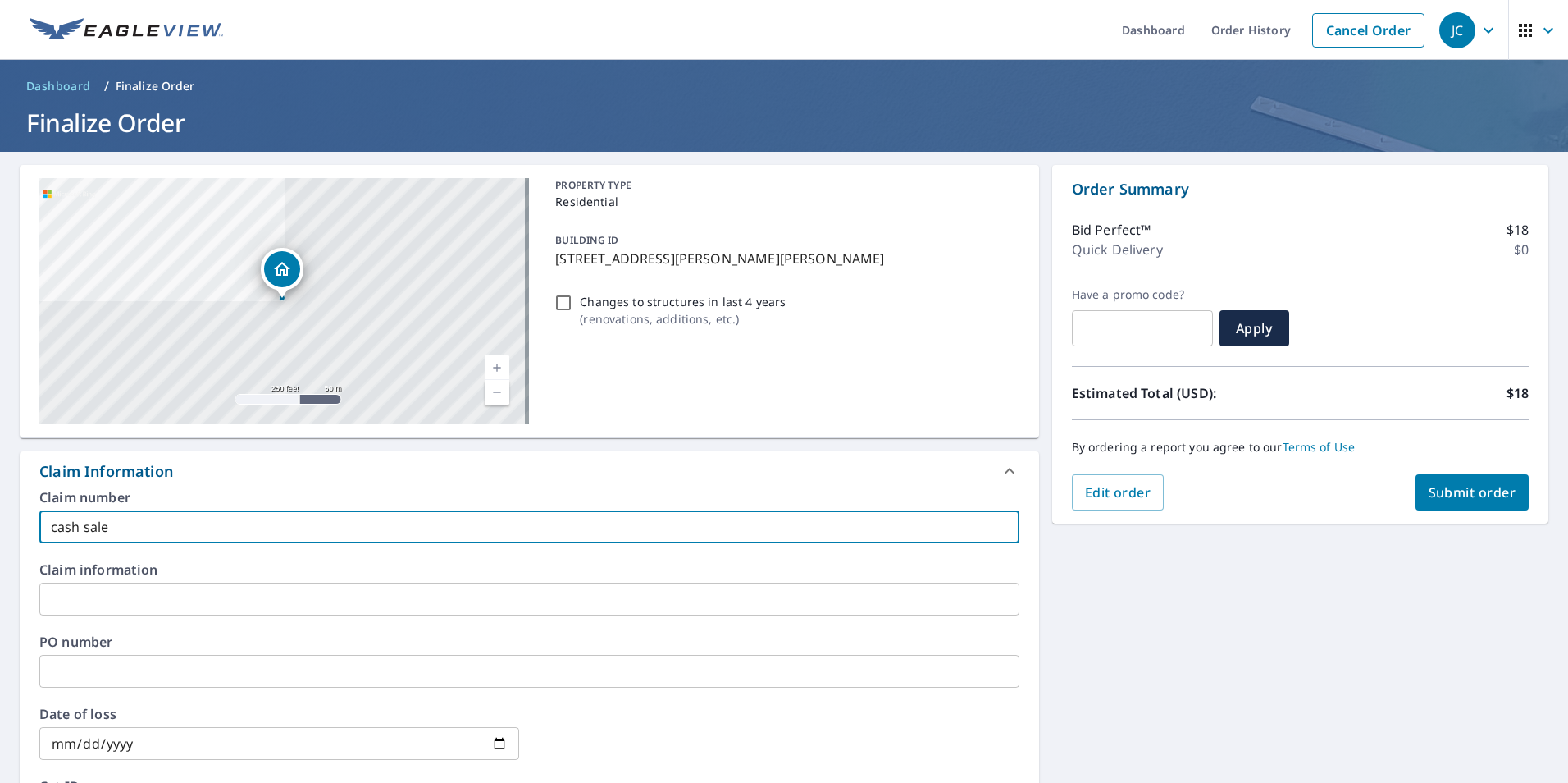
checkbox input "true"
type input "cash sales"
checkbox input "true"
type input "cash sales -"
checkbox input "true"
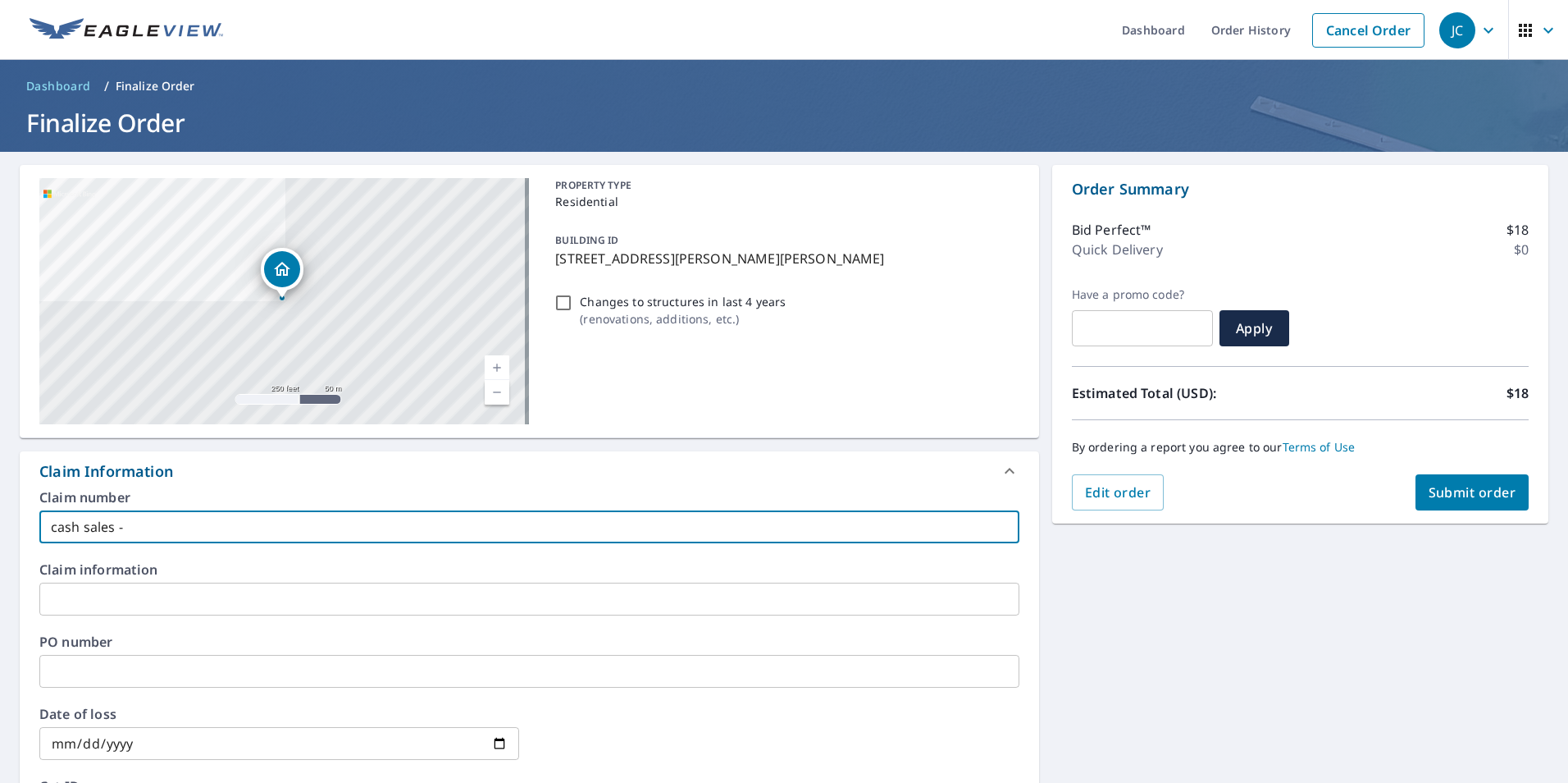
type input "cash sales -"
checkbox input "true"
type input "cash sales - r"
checkbox input "true"
type input "cash sales - ry"
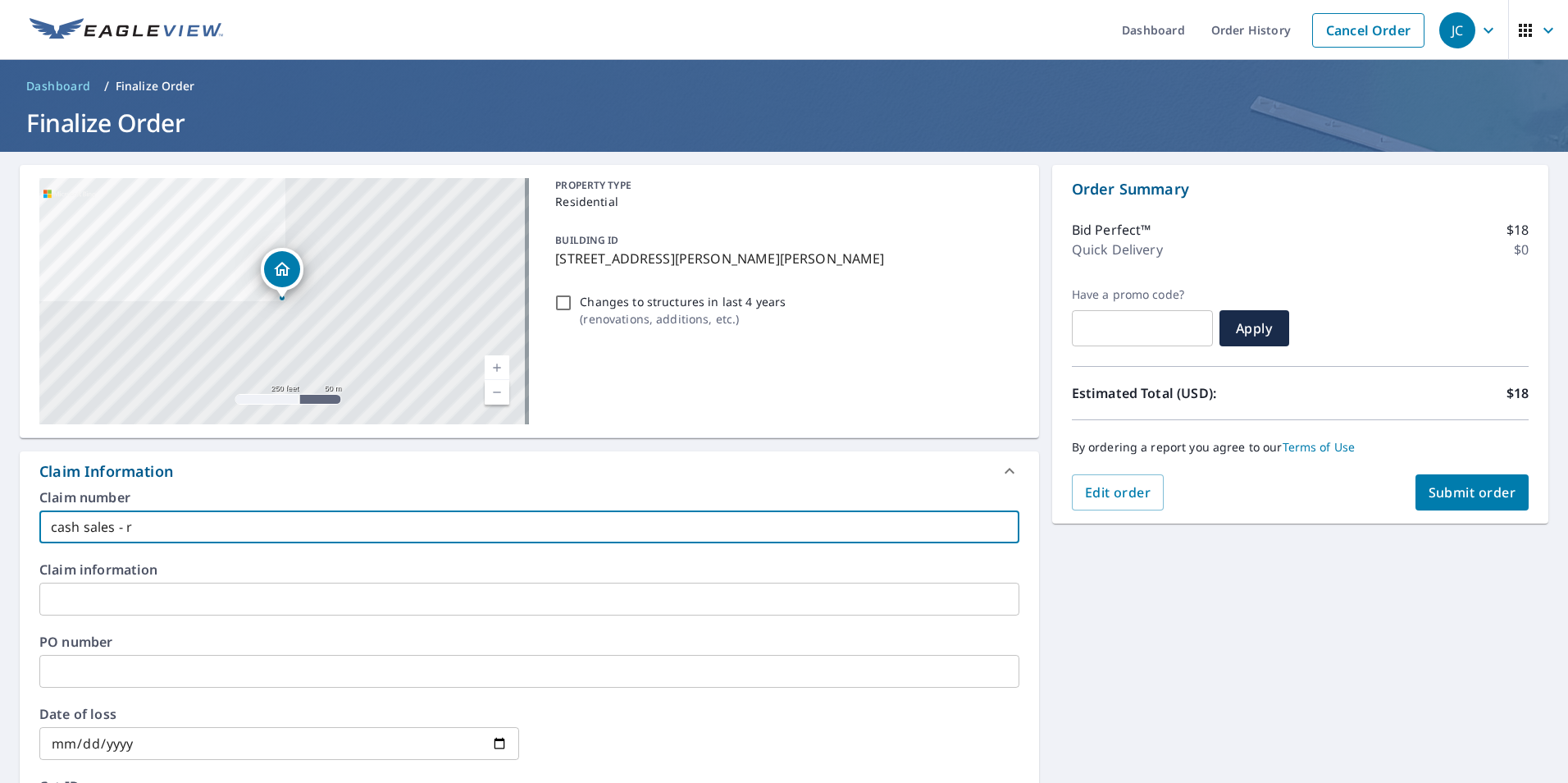
checkbox input "true"
type input "cash sales - rya"
checkbox input "true"
type input "cash sales - [PERSON_NAME]"
checkbox input "true"
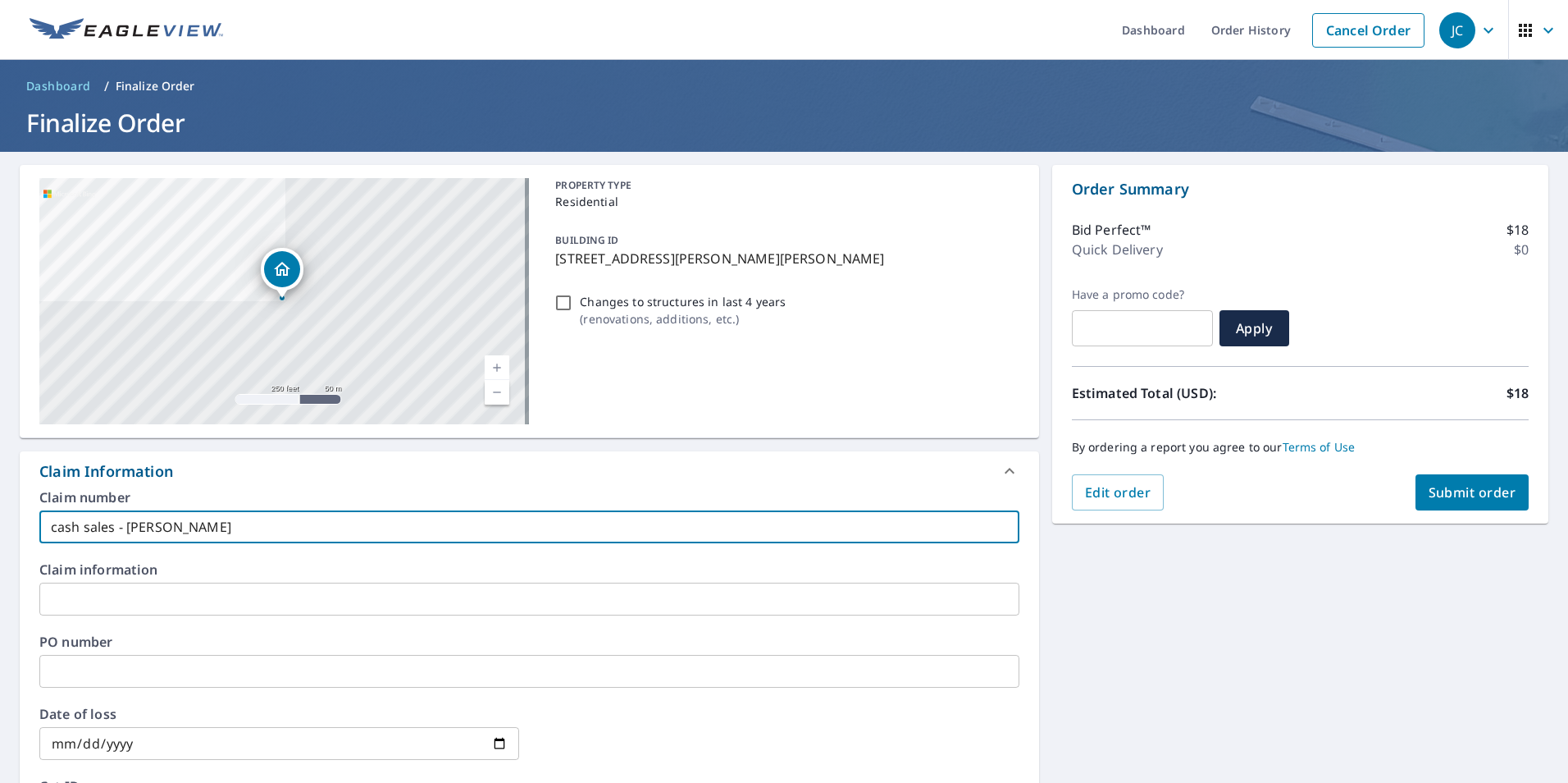
type input "cash sales - [PERSON_NAME]"
checkbox input "true"
type input "cash sales - [PERSON_NAME]"
checkbox input "true"
type input "cash sales - [PERSON_NAME]"
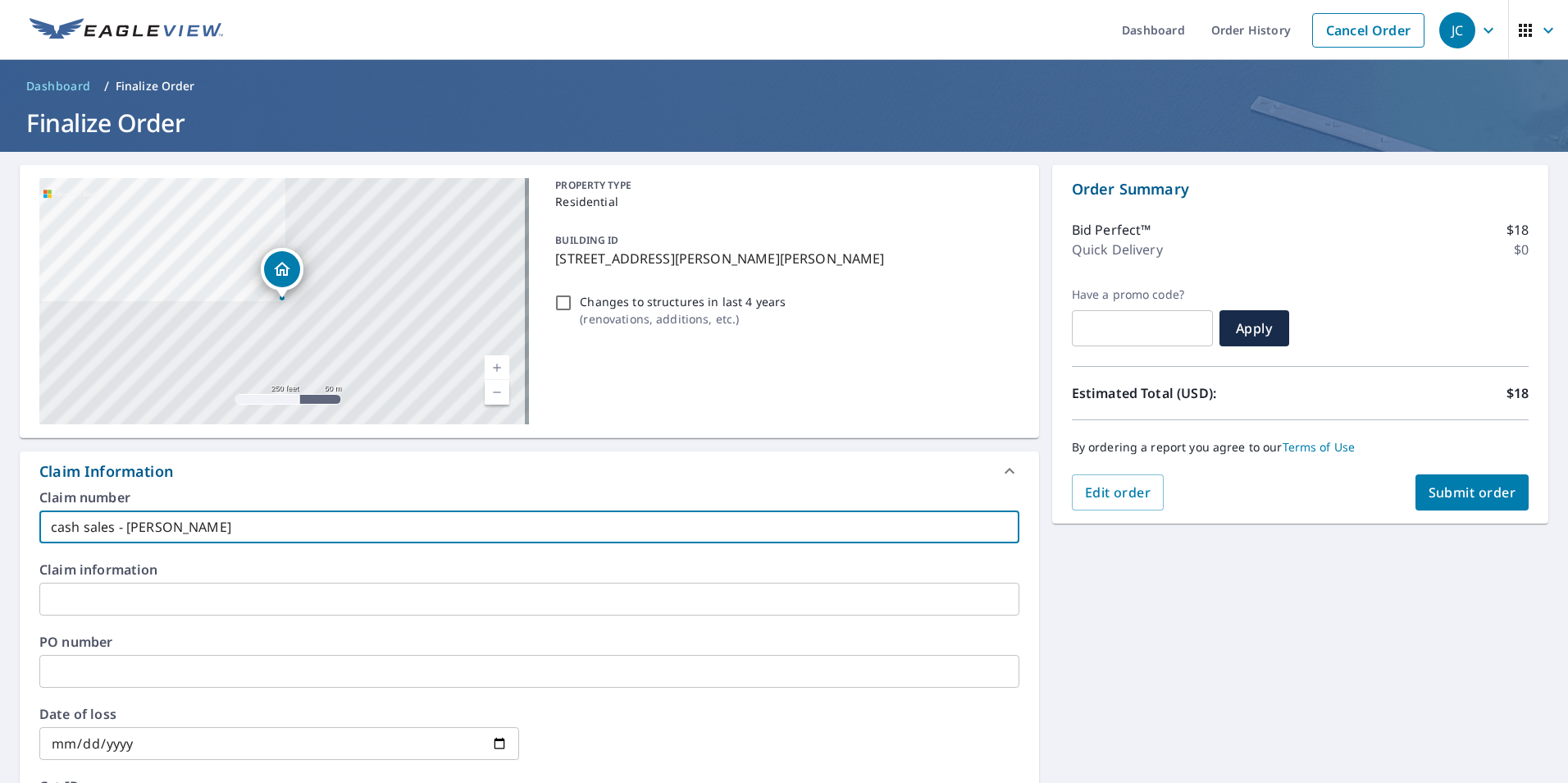
checkbox input "true"
type input "cash sales - [PERSON_NAME]"
checkbox input "true"
type input "cash sales - [PERSON_NAME]"
checkbox input "true"
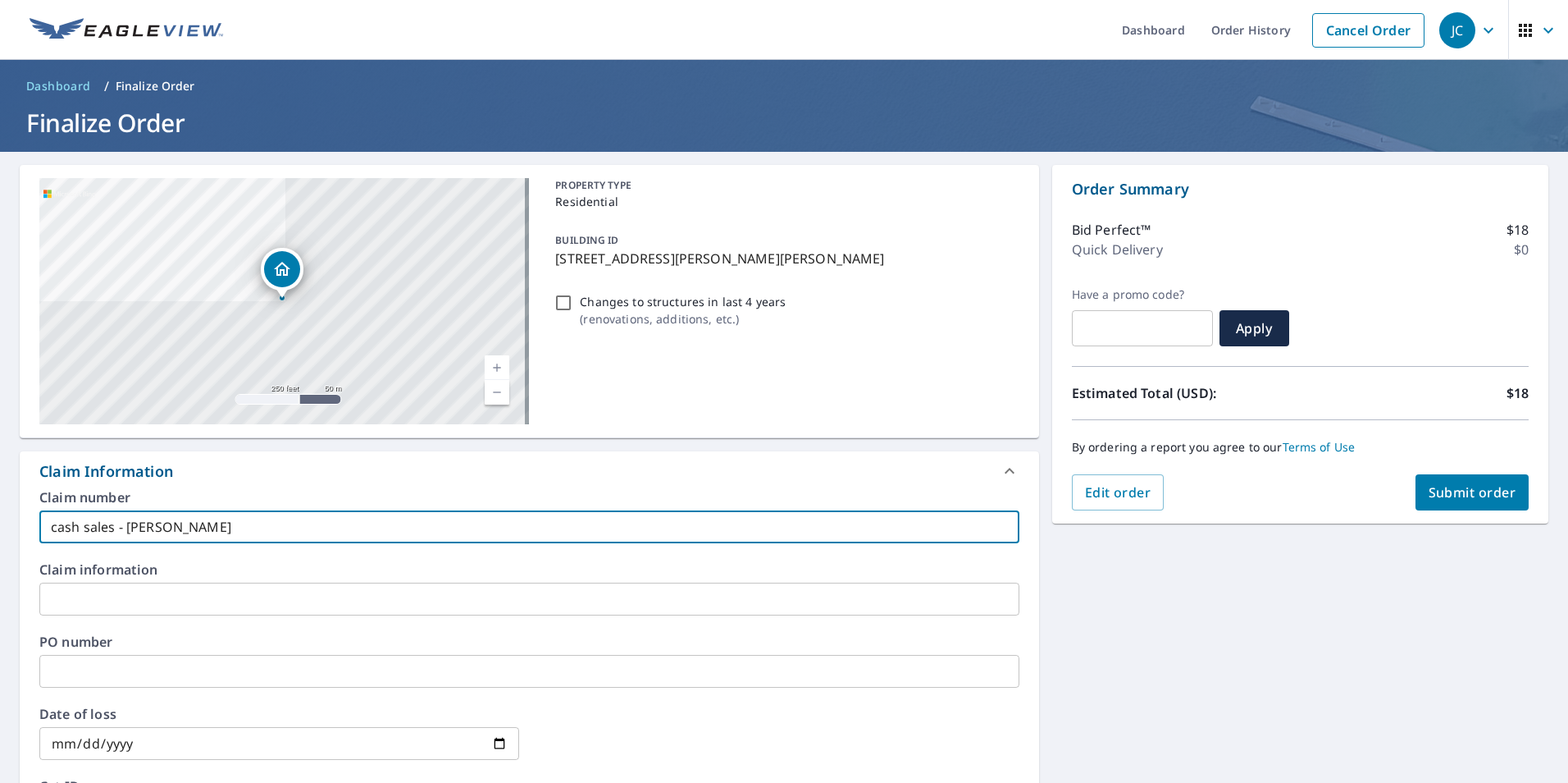
type input "cash sales - [PERSON_NAME]"
checkbox input "true"
type input "cash sales - [PERSON_NAME]"
checkbox input "true"
type input "cash sales - [PERSON_NAME]"
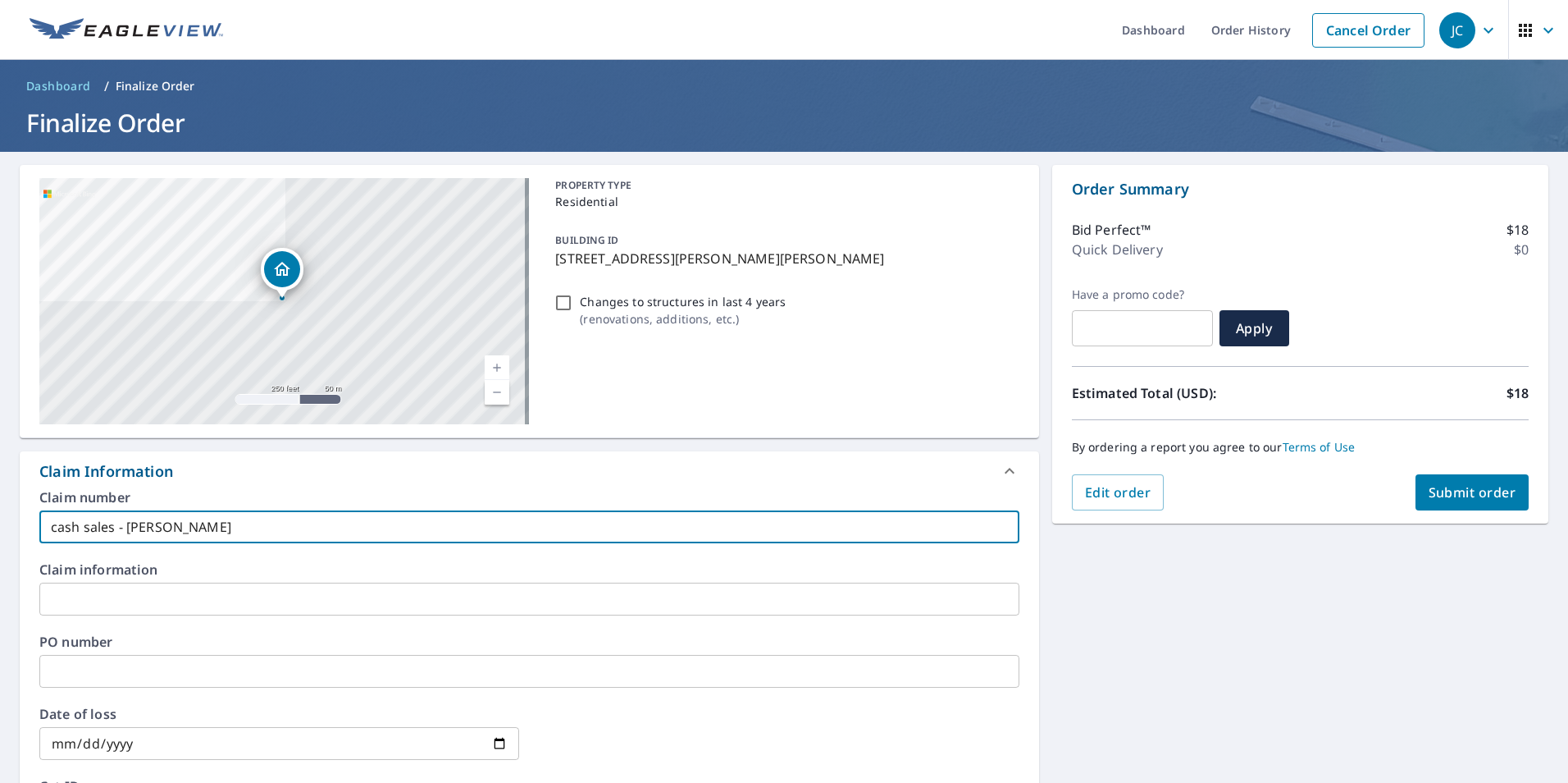
checkbox input "true"
type input "cash sales - [PERSON_NAME]"
checkbox input "true"
type input "cash sales - [PERSON_NAME]"
checkbox input "true"
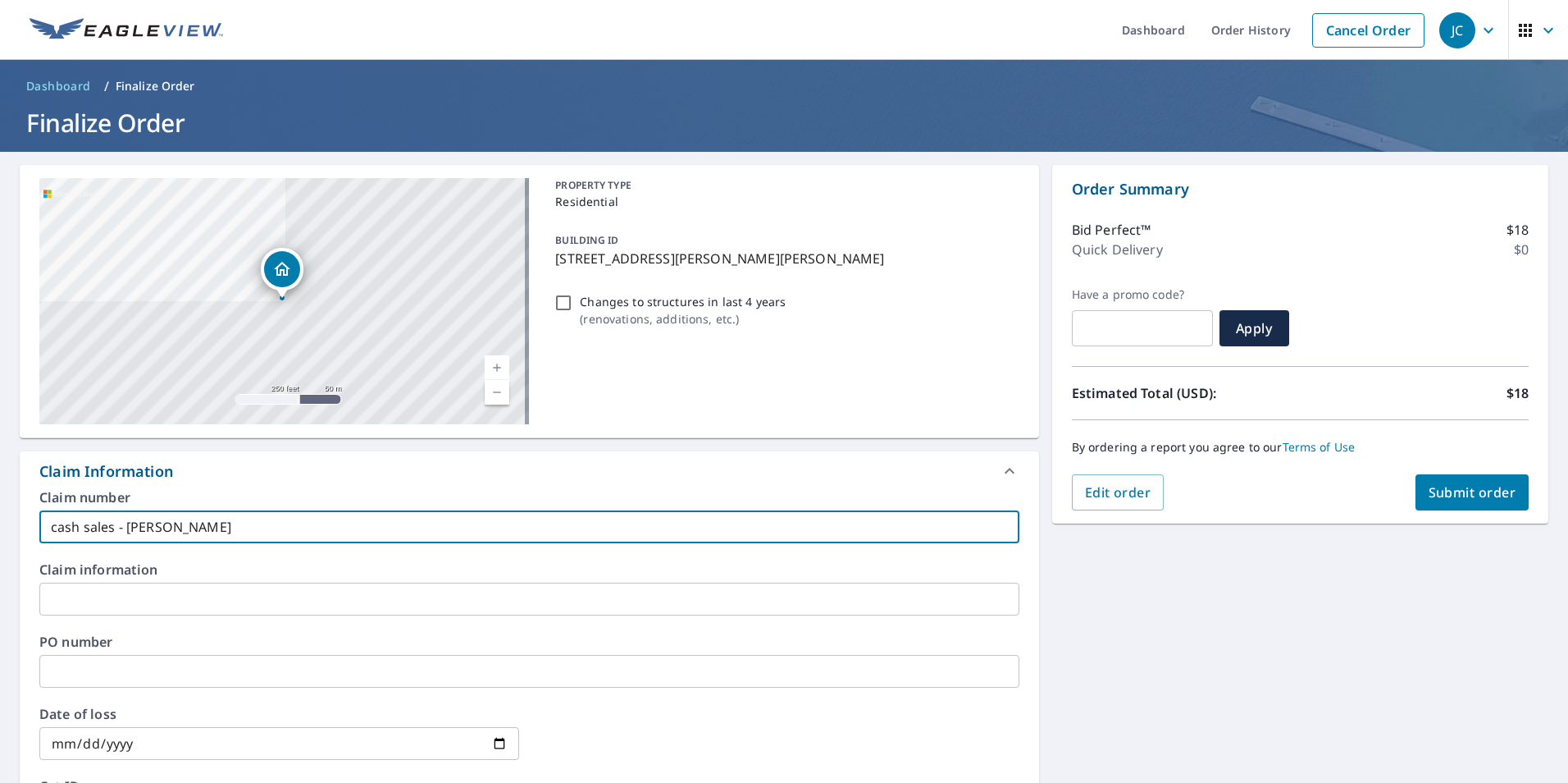
type input "cash sales - [PERSON_NAME]"
checkbox input "true"
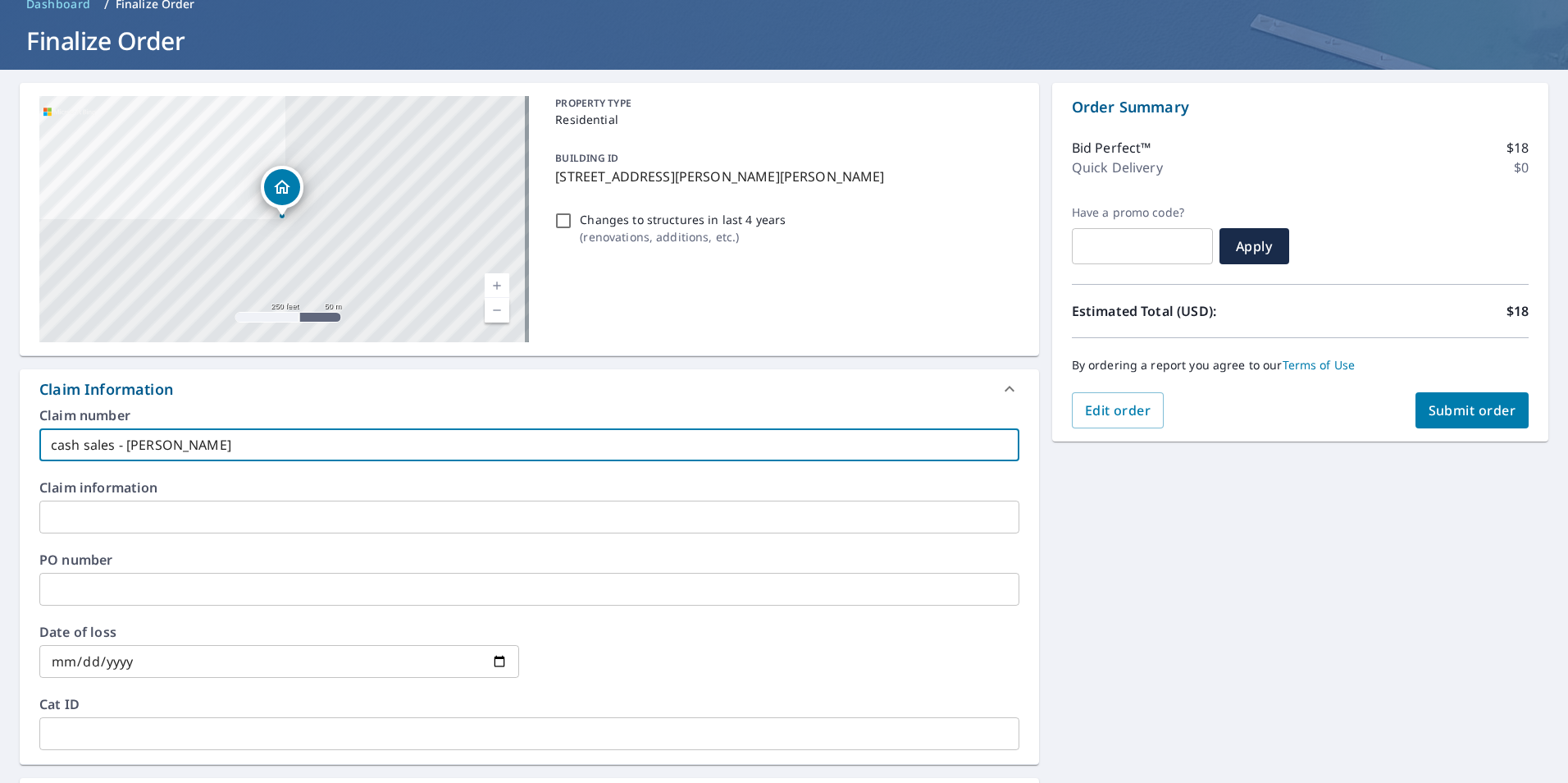
scroll to position [164, 0]
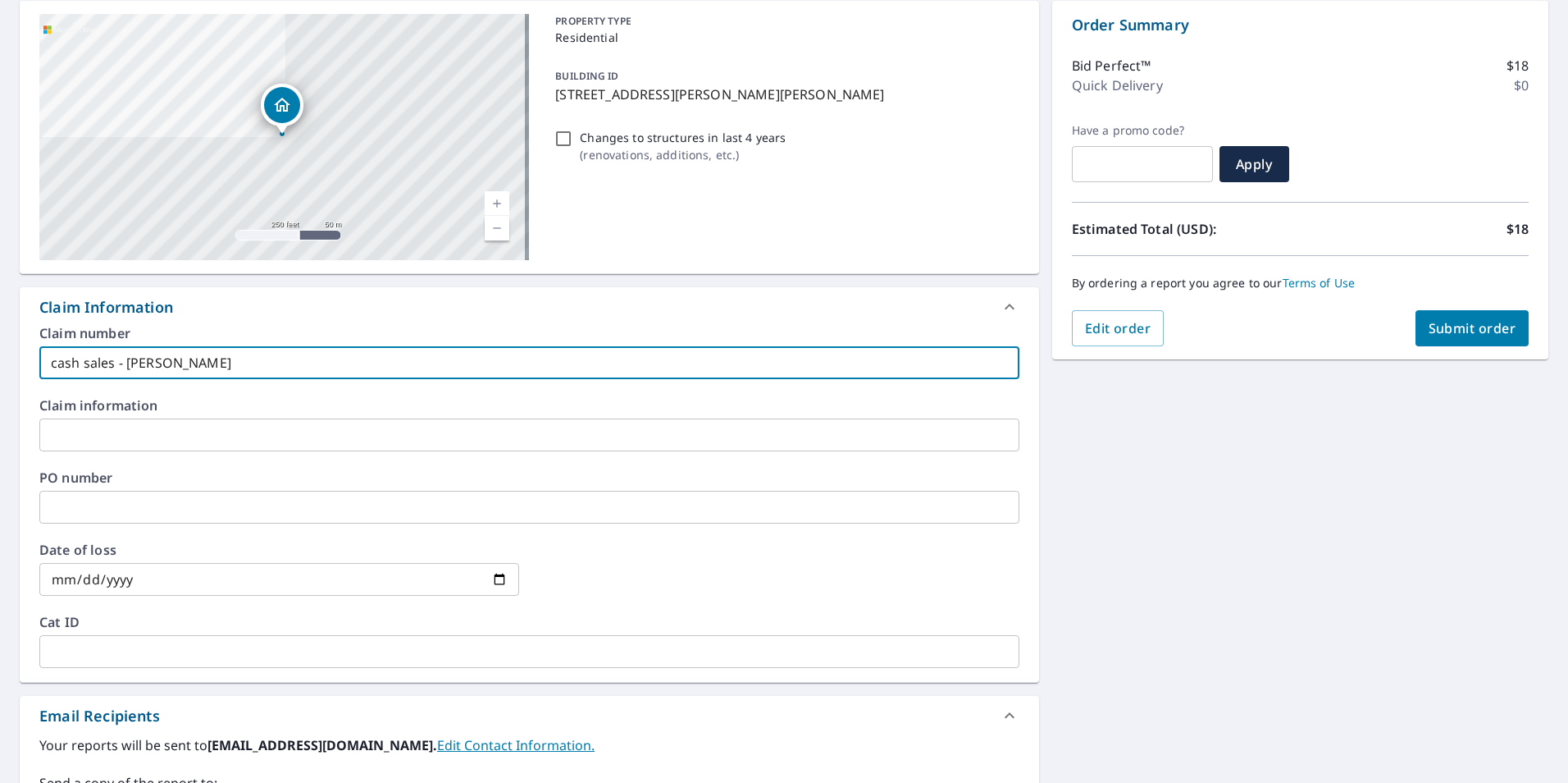
type input "cash sales - [PERSON_NAME]"
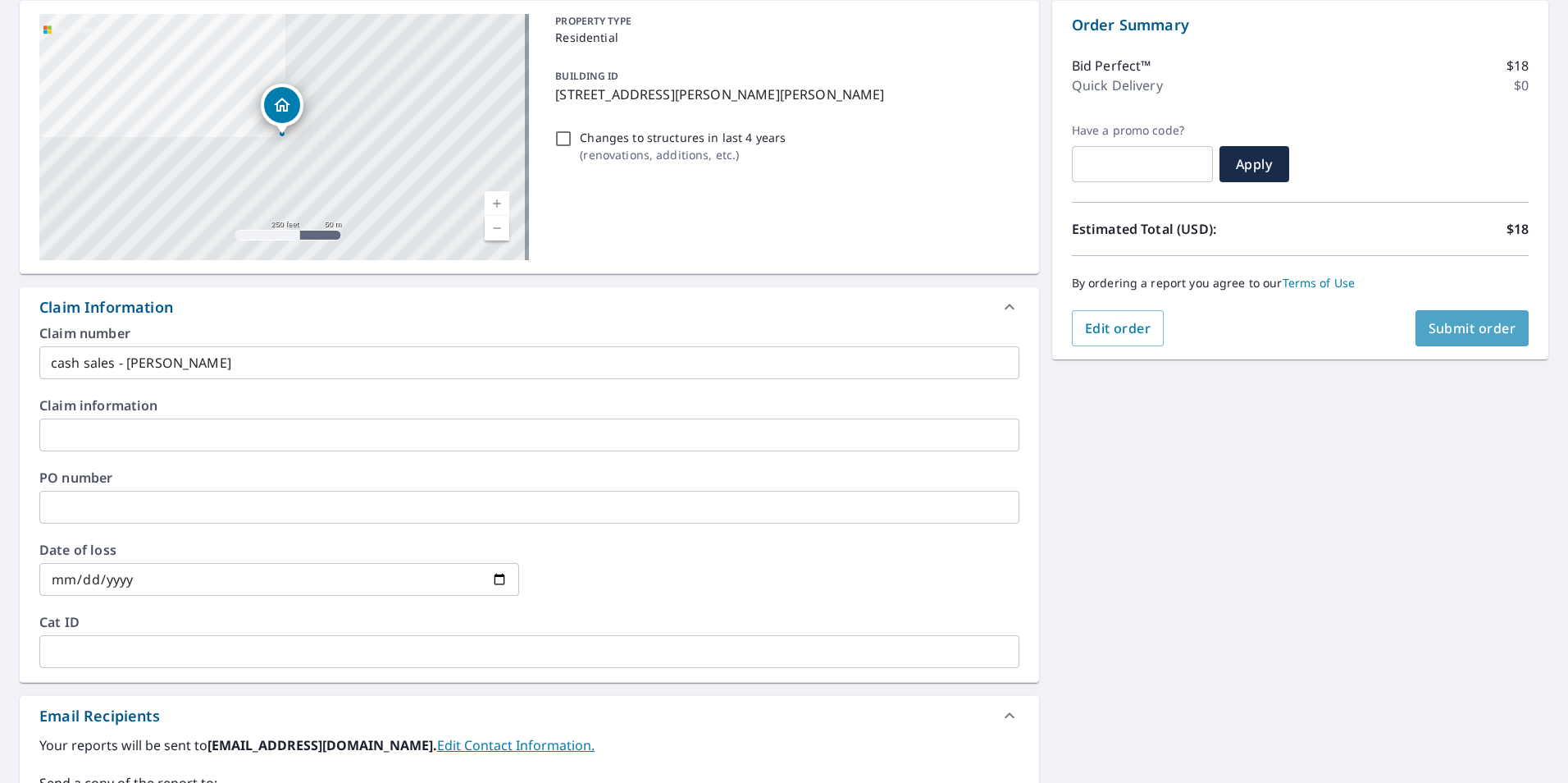
click at [1471, 327] on span "Submit order" at bounding box center [1473, 328] width 88 height 18
checkbox input "true"
